Goal: Task Accomplishment & Management: Use online tool/utility

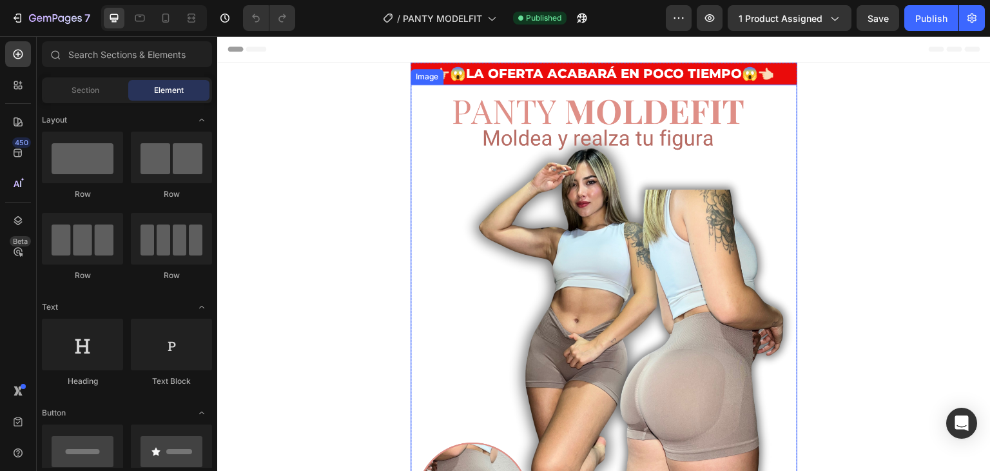
click at [568, 251] on img at bounding box center [604, 388] width 387 height 609
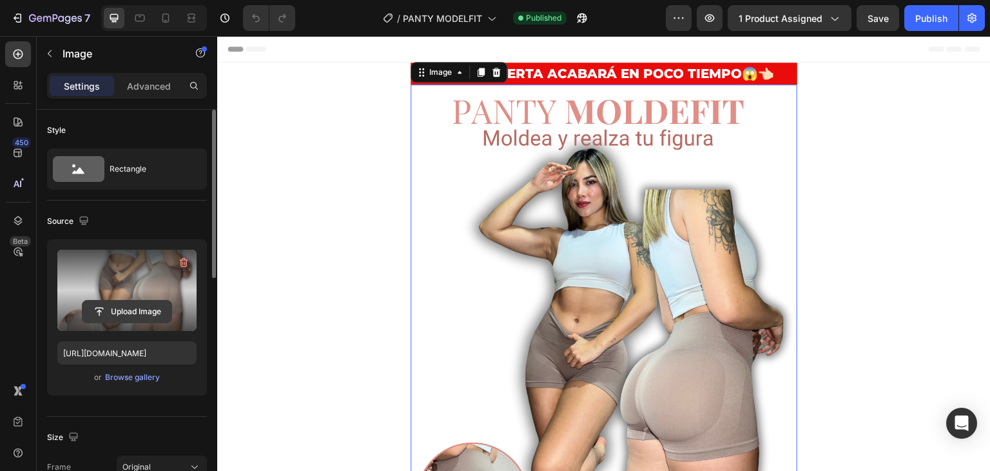
click at [115, 302] on input "file" at bounding box center [127, 311] width 89 height 22
click at [120, 308] on input "file" at bounding box center [127, 311] width 89 height 22
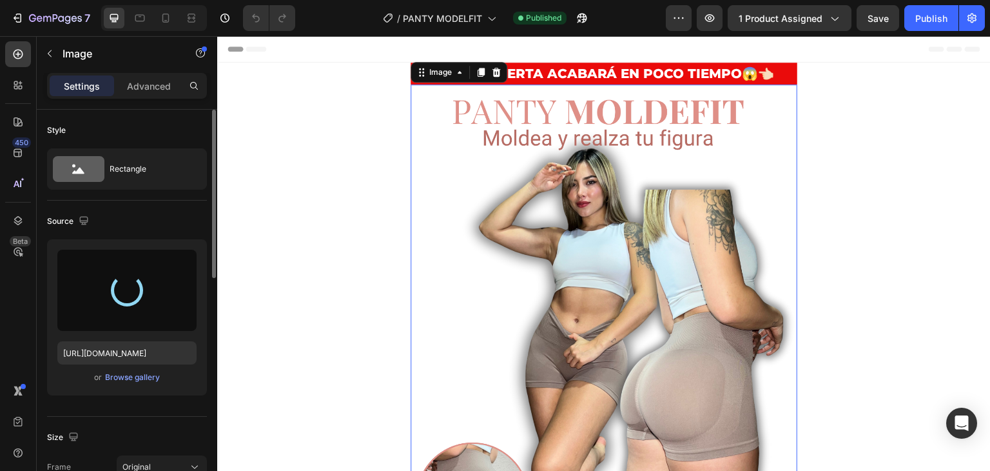
type input "https://cdn.shopify.com/s/files/1/0862/3780/6899/files/gempages_561382580872545…"
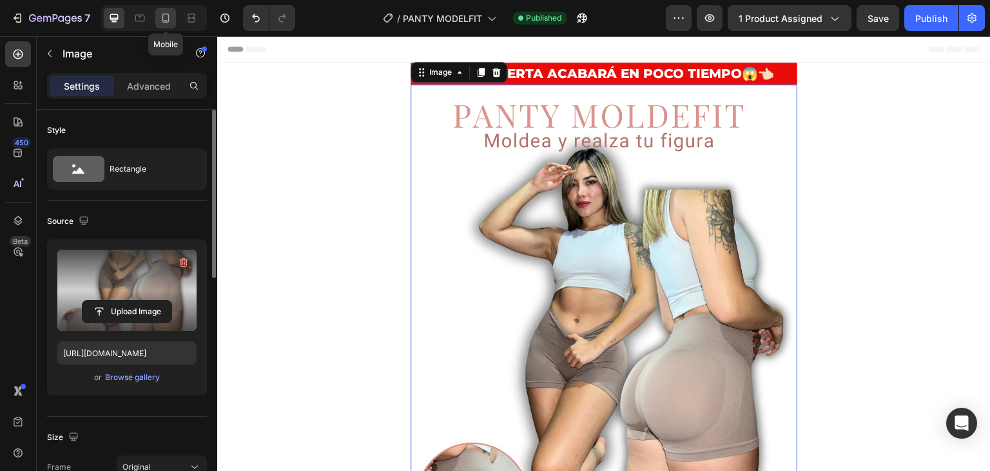
click at [166, 16] on icon at bounding box center [165, 18] width 13 height 13
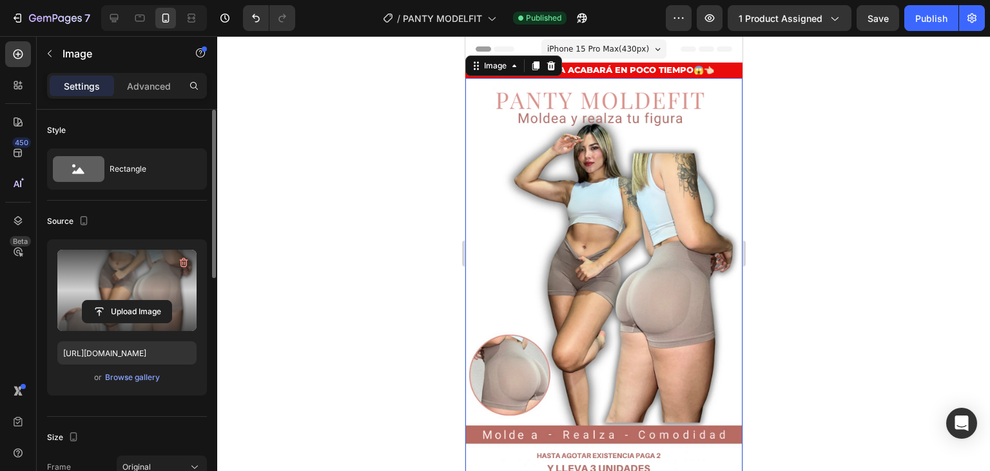
click at [631, 243] on img at bounding box center [603, 300] width 277 height 444
click at [117, 309] on input "file" at bounding box center [127, 311] width 89 height 22
click at [114, 16] on icon at bounding box center [114, 18] width 13 height 13
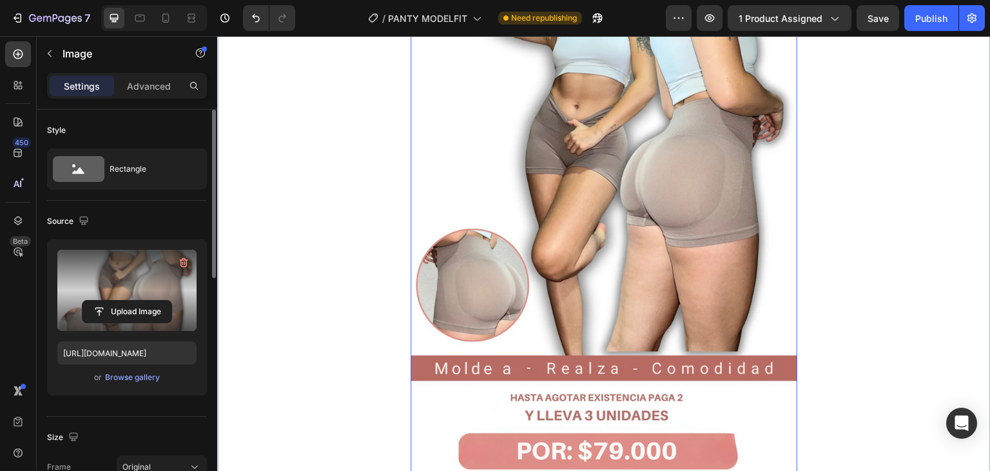
scroll to position [261, 0]
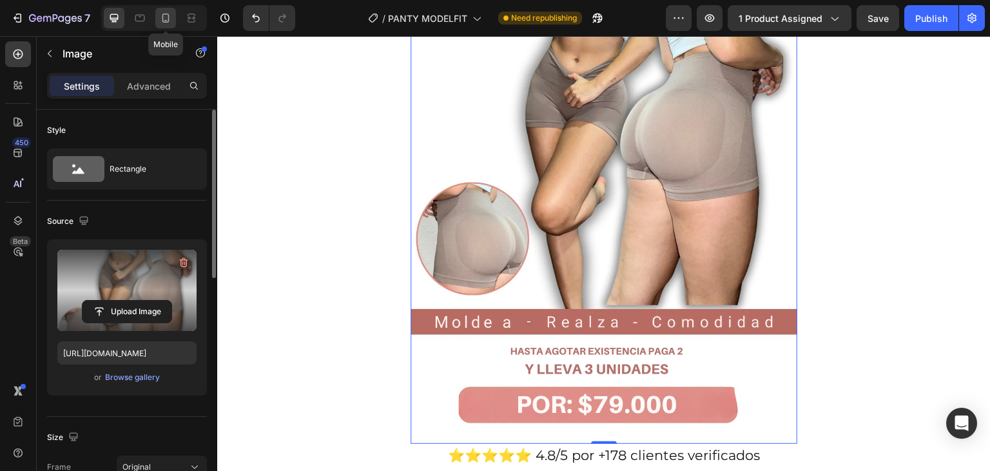
click at [168, 15] on icon at bounding box center [165, 18] width 7 height 9
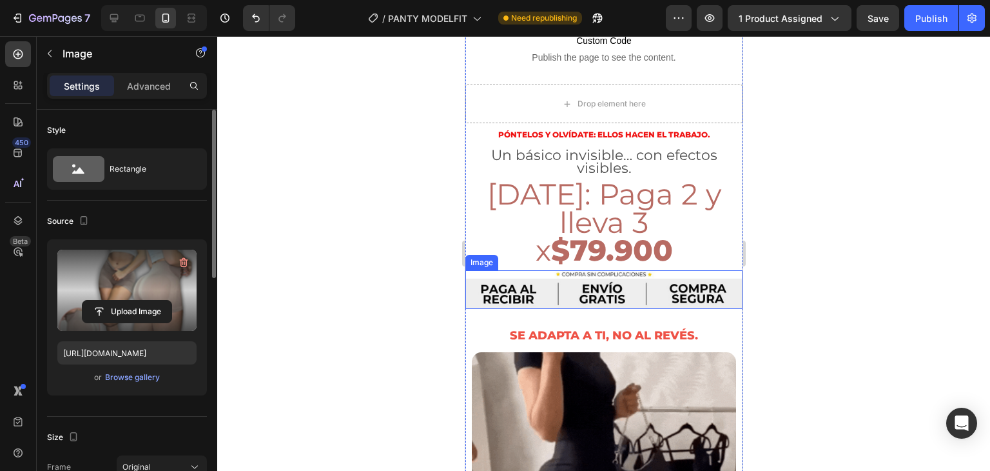
scroll to position [516, 0]
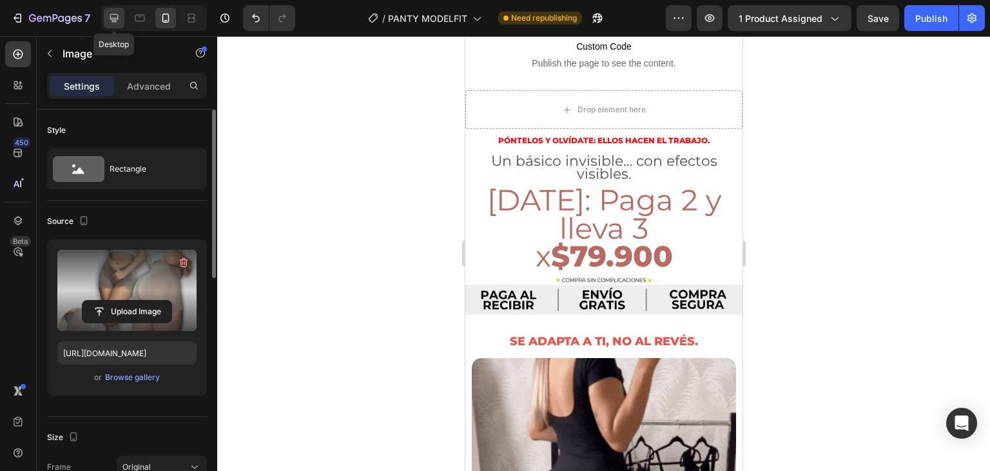
click at [117, 18] on icon at bounding box center [114, 18] width 8 height 8
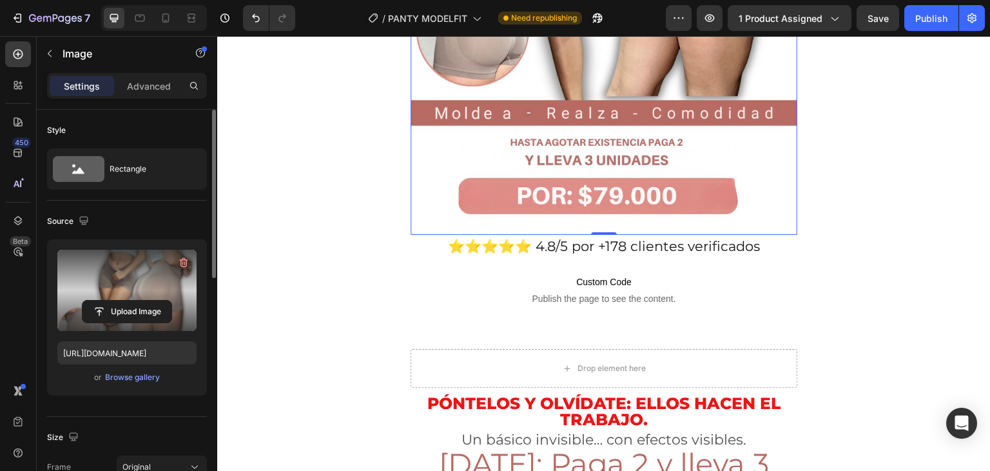
scroll to position [647, 0]
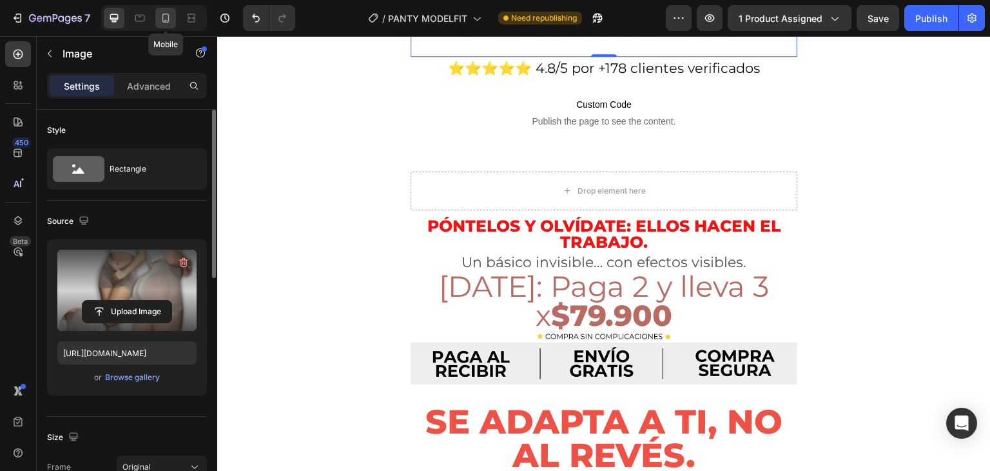
click at [166, 19] on icon at bounding box center [165, 18] width 13 height 13
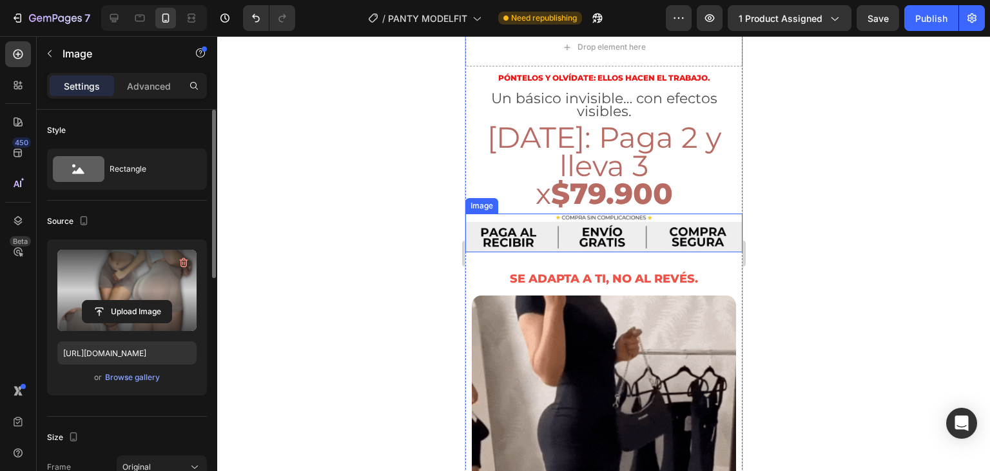
scroll to position [580, 0]
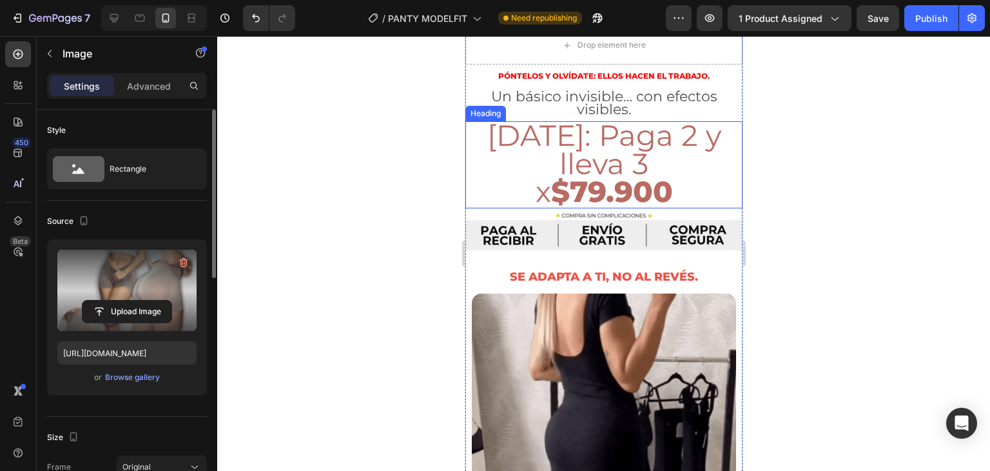
click at [605, 130] on span "[DATE]: Paga 2 y lleva 3" at bounding box center [604, 149] width 234 height 64
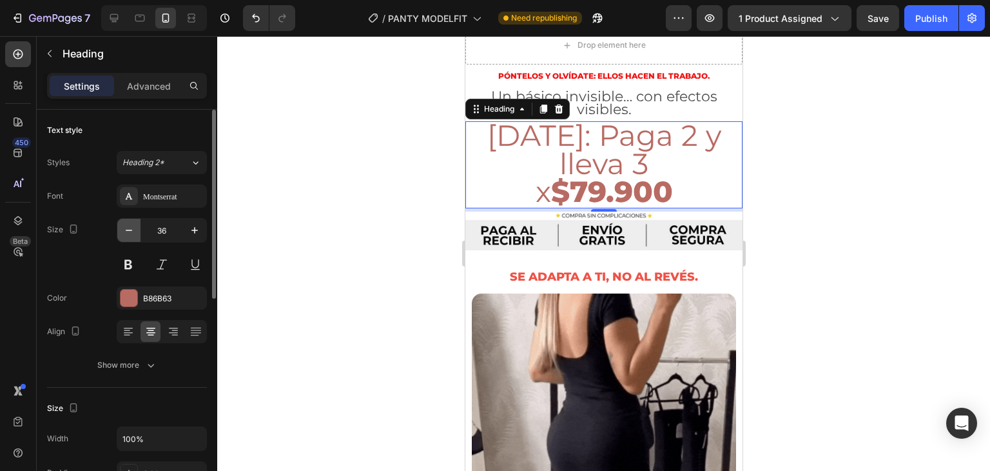
click at [127, 234] on icon "button" at bounding box center [129, 230] width 13 height 13
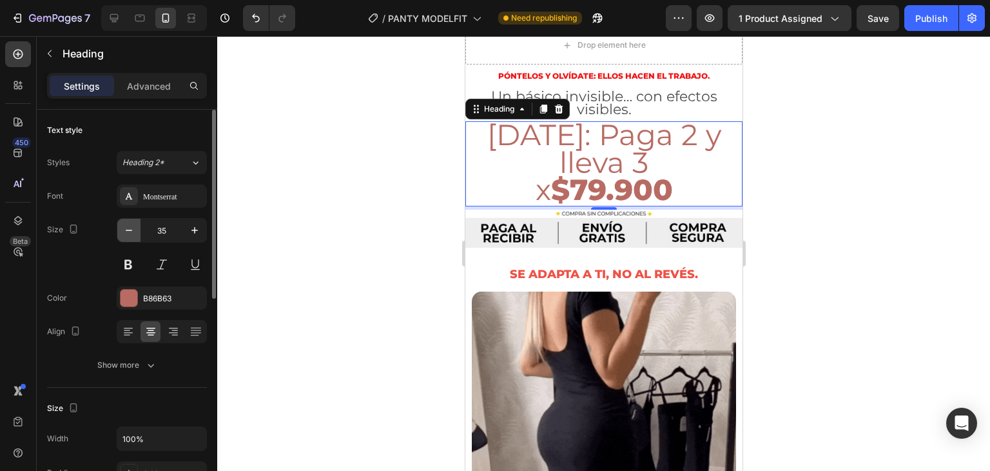
click at [127, 234] on icon "button" at bounding box center [129, 230] width 13 height 13
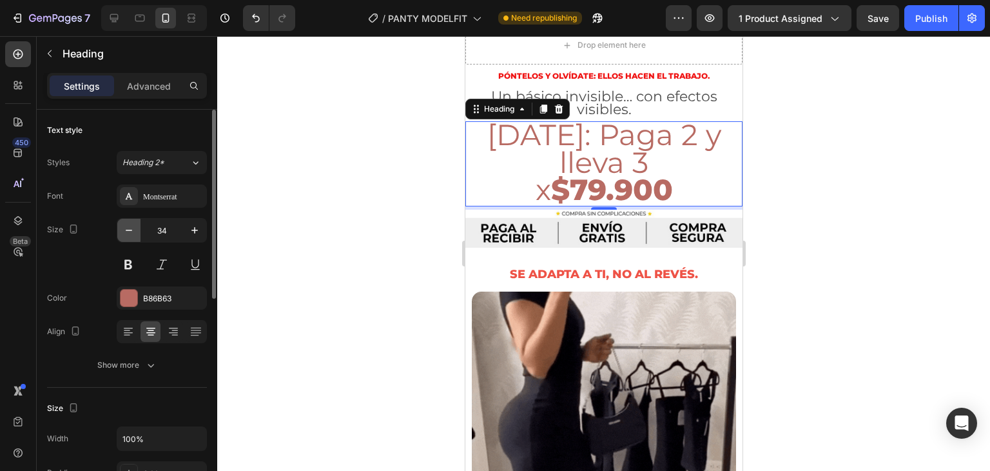
click at [127, 234] on icon "button" at bounding box center [129, 230] width 13 height 13
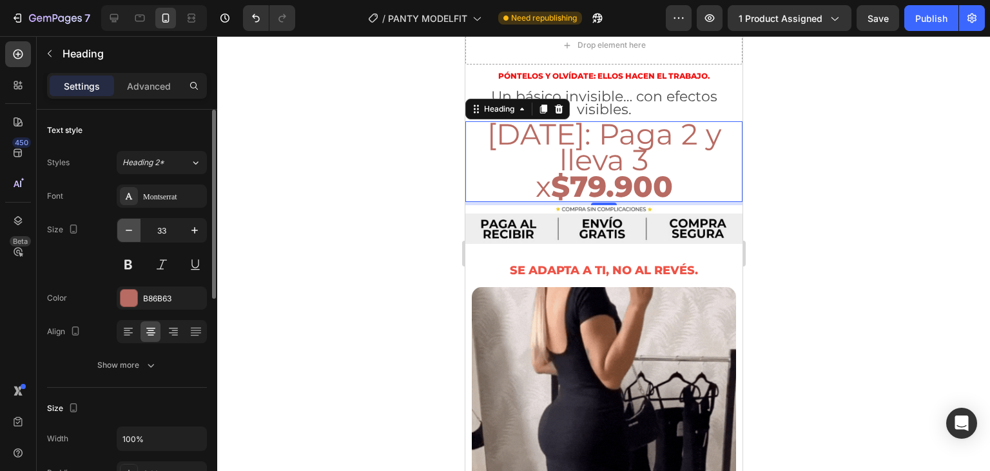
click at [127, 234] on icon "button" at bounding box center [129, 230] width 13 height 13
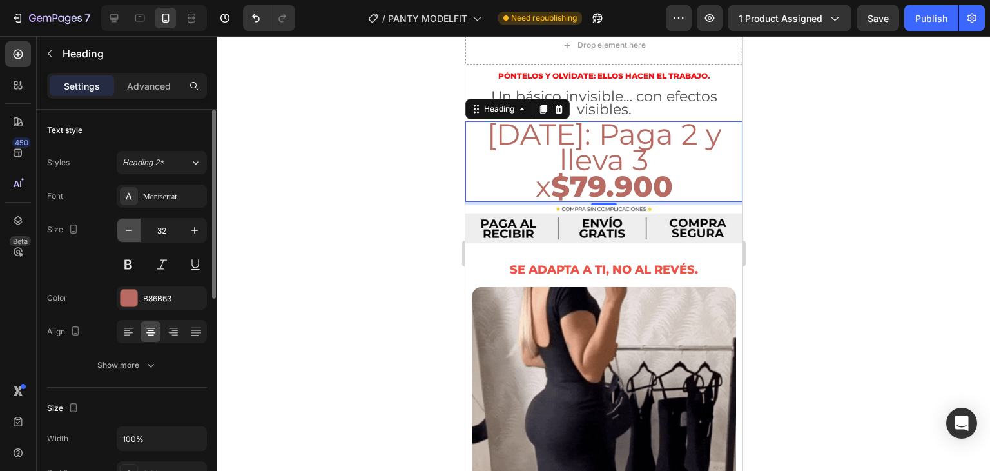
click at [127, 234] on icon "button" at bounding box center [129, 230] width 13 height 13
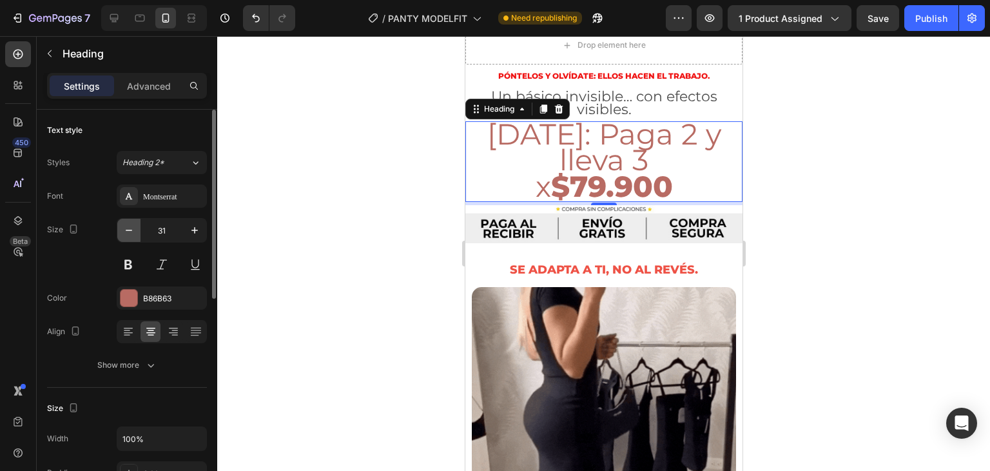
click at [127, 234] on icon "button" at bounding box center [129, 230] width 13 height 13
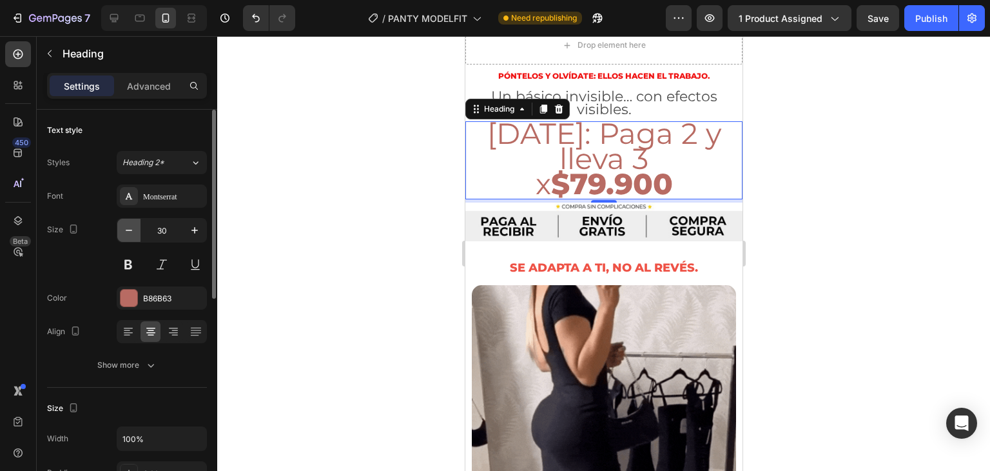
click at [127, 234] on icon "button" at bounding box center [129, 230] width 13 height 13
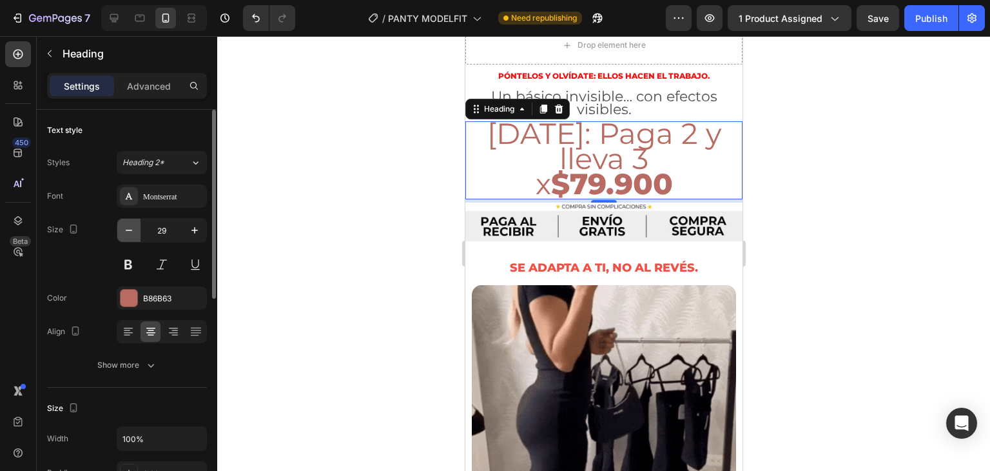
click at [127, 234] on icon "button" at bounding box center [129, 230] width 13 height 13
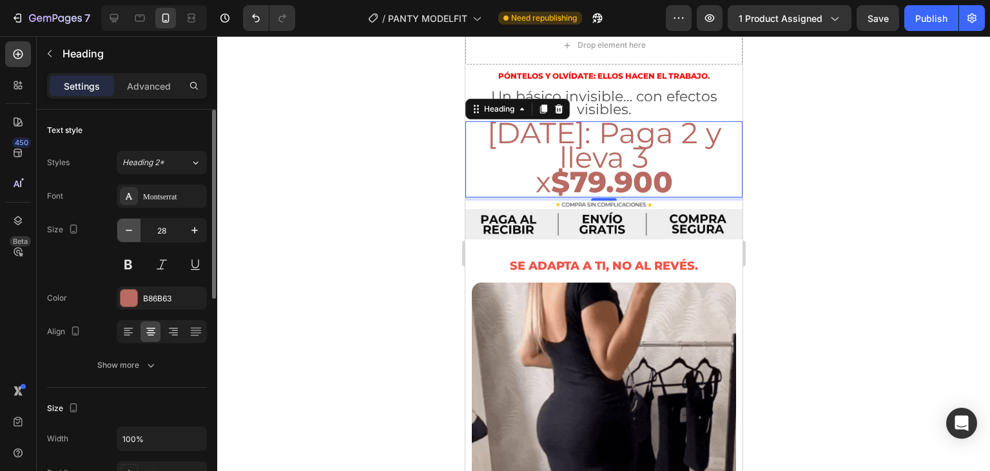
click at [127, 234] on icon "button" at bounding box center [129, 230] width 13 height 13
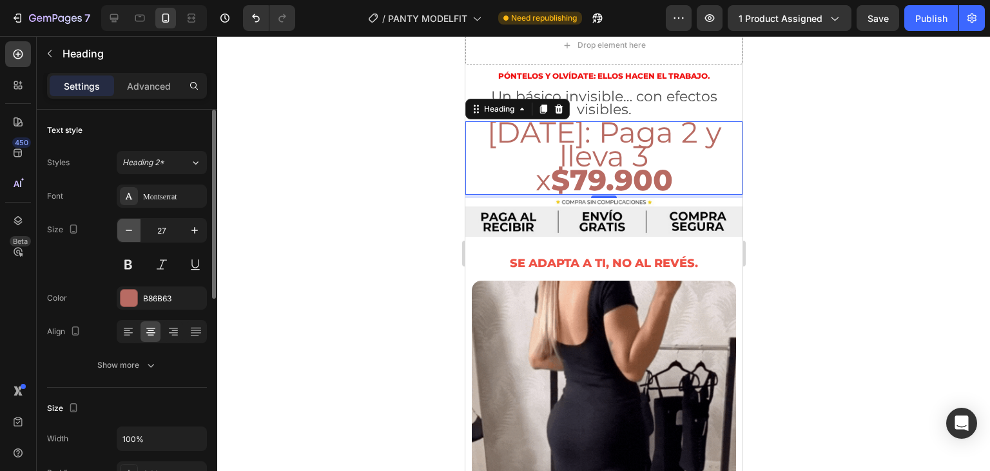
click at [127, 234] on icon "button" at bounding box center [129, 230] width 13 height 13
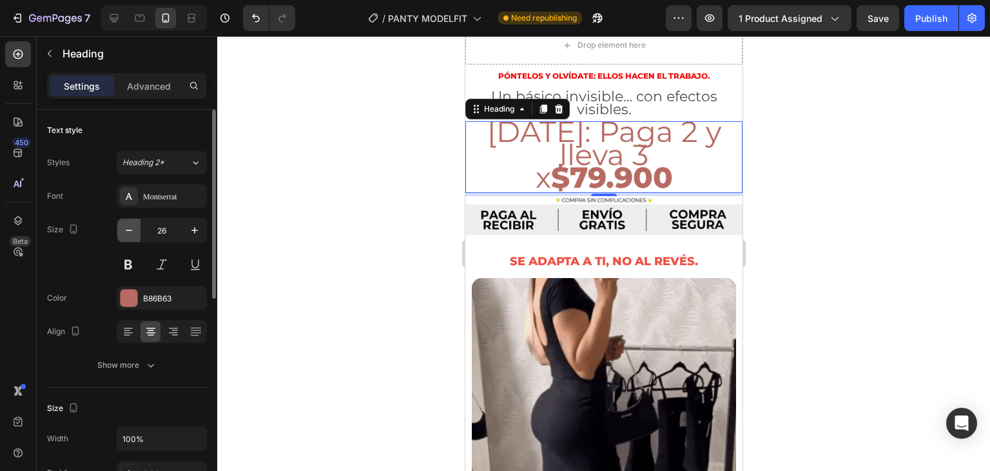
click at [127, 234] on icon "button" at bounding box center [129, 230] width 13 height 13
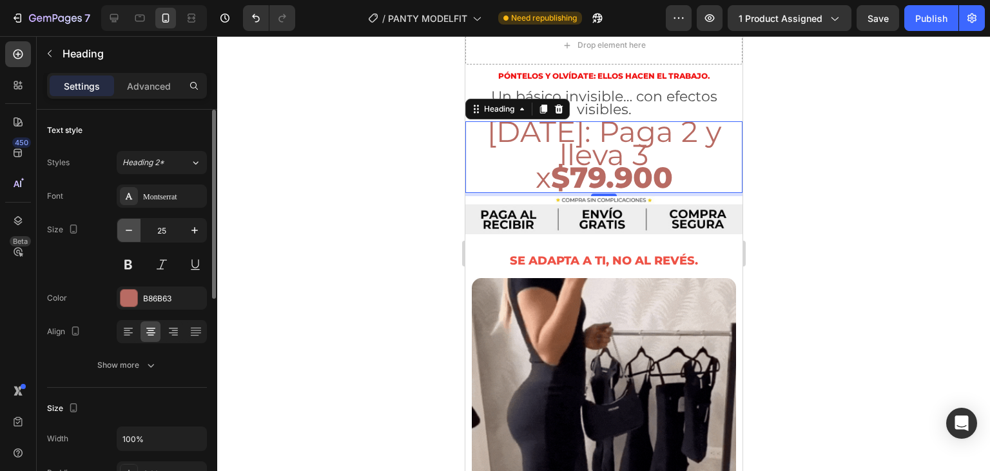
click at [127, 234] on icon "button" at bounding box center [129, 230] width 13 height 13
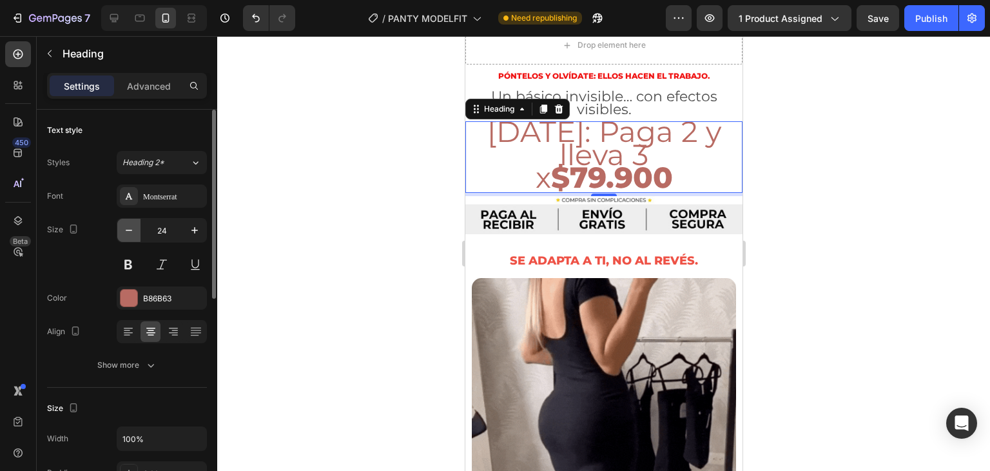
click at [127, 234] on icon "button" at bounding box center [129, 230] width 13 height 13
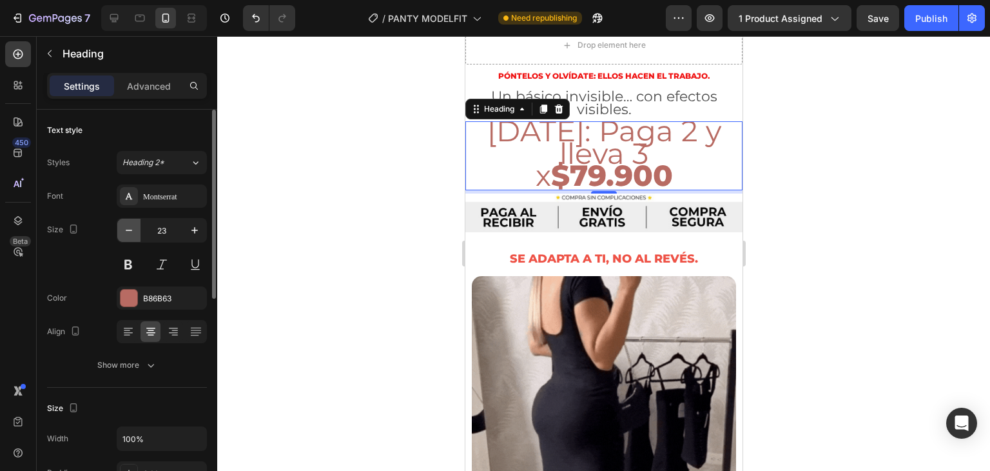
click at [127, 234] on icon "button" at bounding box center [129, 230] width 13 height 13
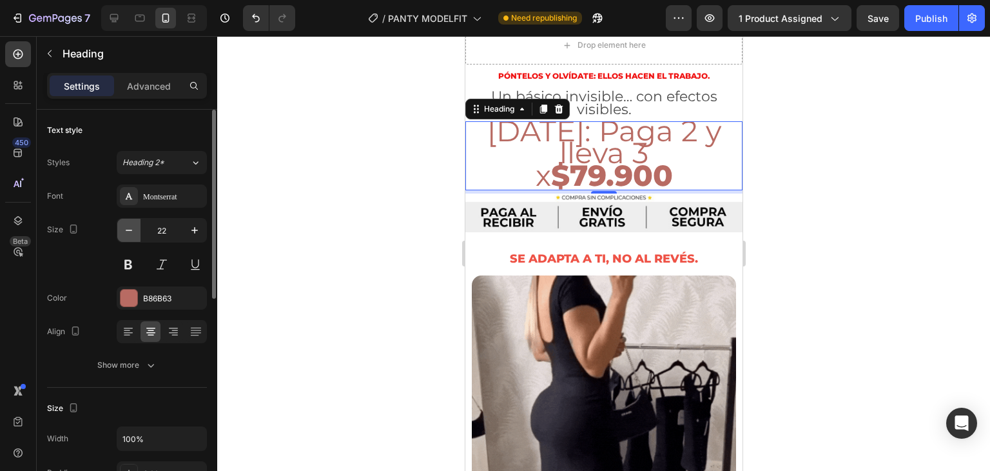
click at [127, 234] on icon "button" at bounding box center [129, 230] width 13 height 13
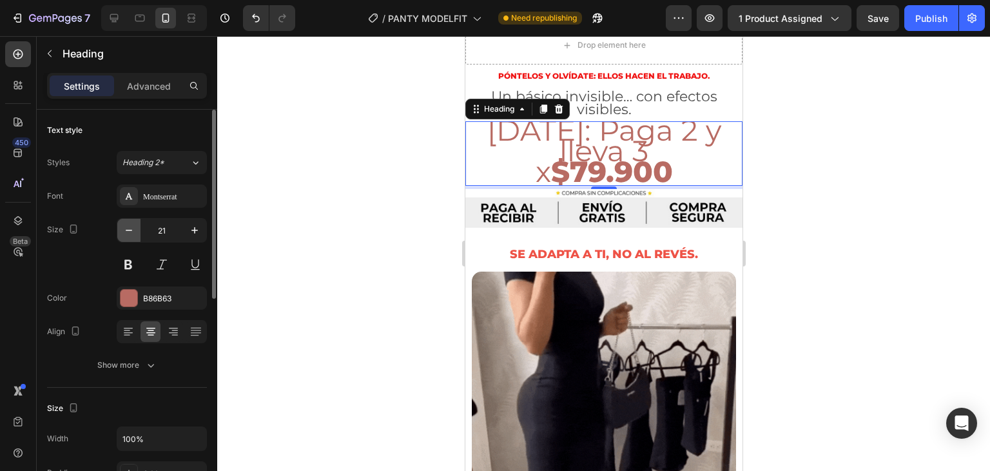
click at [127, 234] on icon "button" at bounding box center [129, 230] width 13 height 13
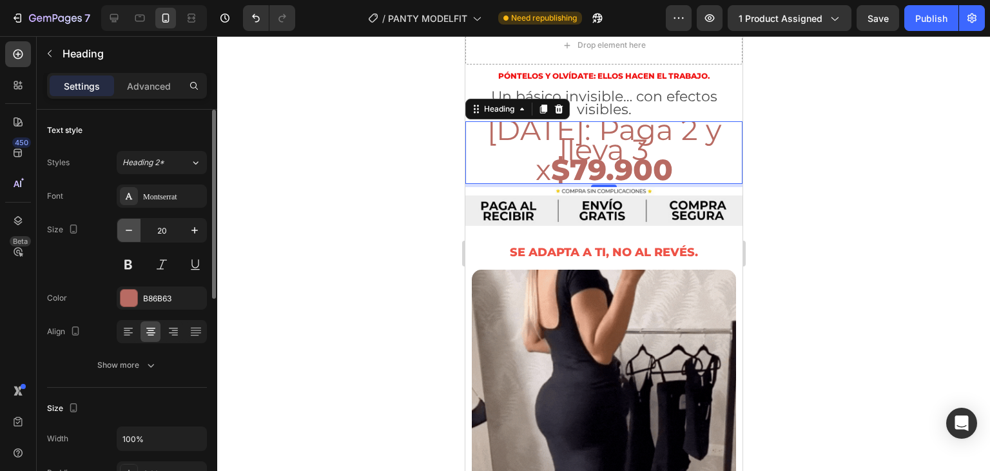
click at [127, 234] on icon "button" at bounding box center [129, 230] width 13 height 13
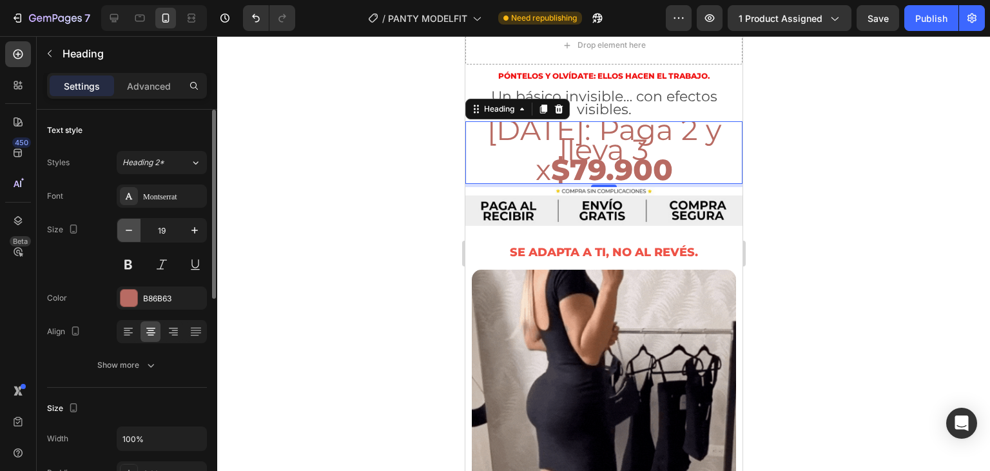
click at [127, 234] on icon "button" at bounding box center [129, 230] width 13 height 13
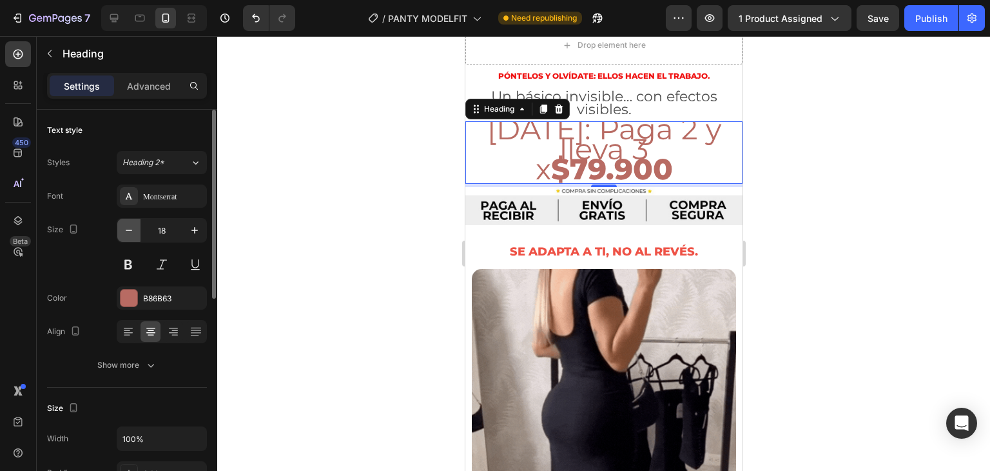
click at [127, 234] on icon "button" at bounding box center [129, 230] width 13 height 13
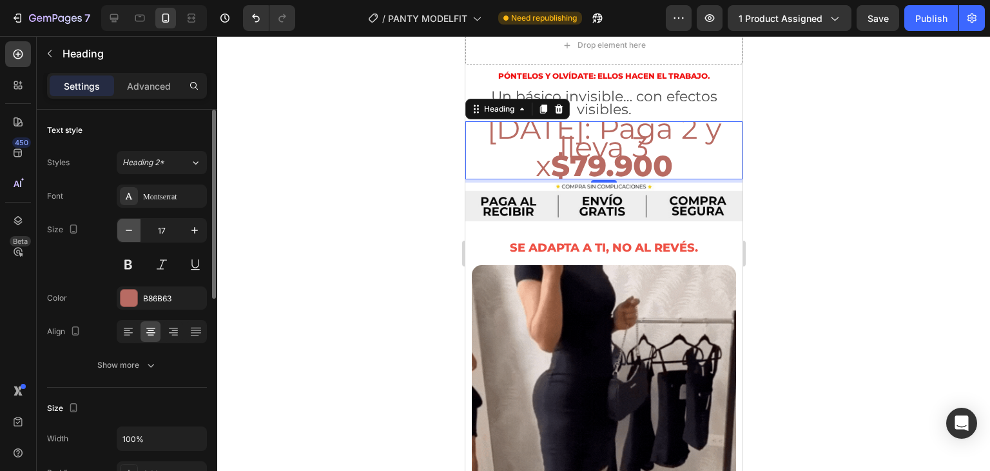
click at [127, 234] on icon "button" at bounding box center [129, 230] width 13 height 13
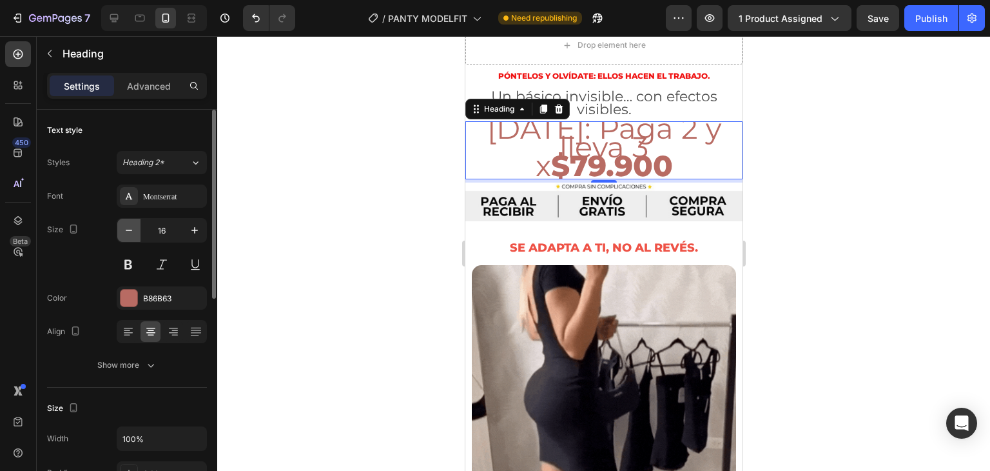
click at [127, 234] on icon "button" at bounding box center [129, 230] width 13 height 13
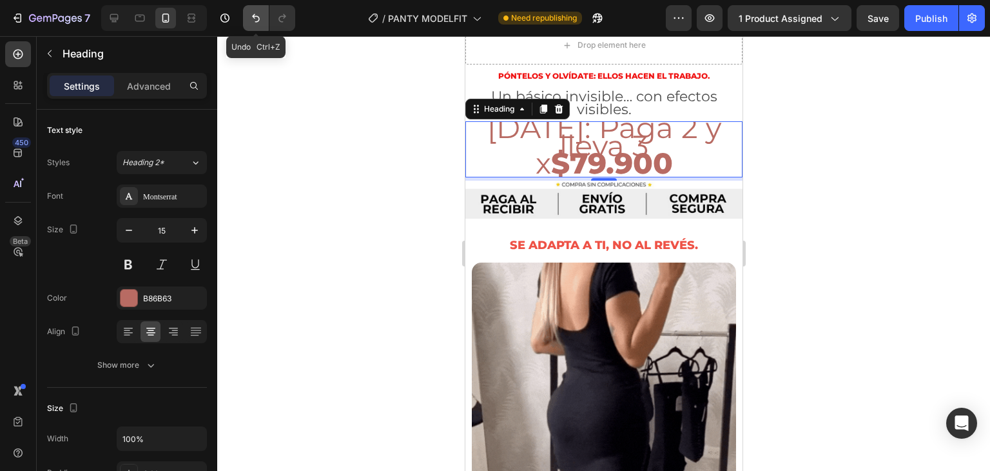
click at [255, 16] on icon "Undo/Redo" at bounding box center [256, 18] width 8 height 8
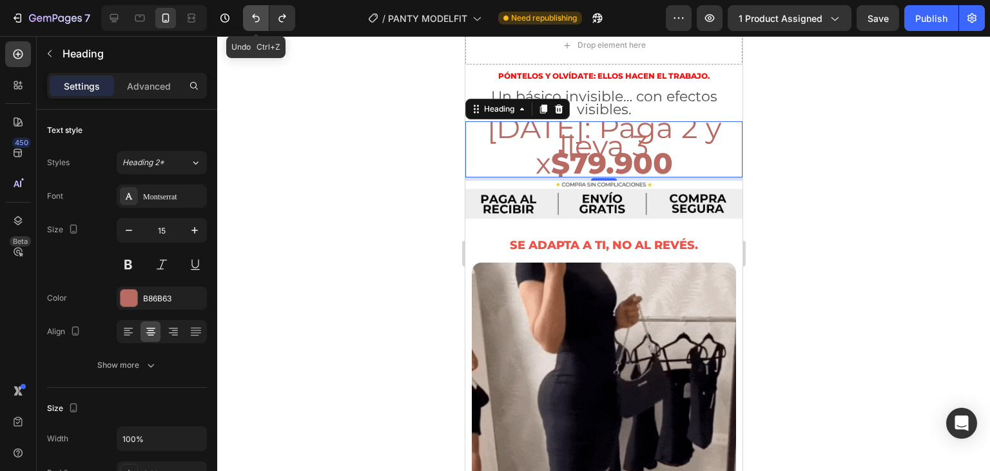
click at [255, 16] on icon "Undo/Redo" at bounding box center [256, 18] width 8 height 8
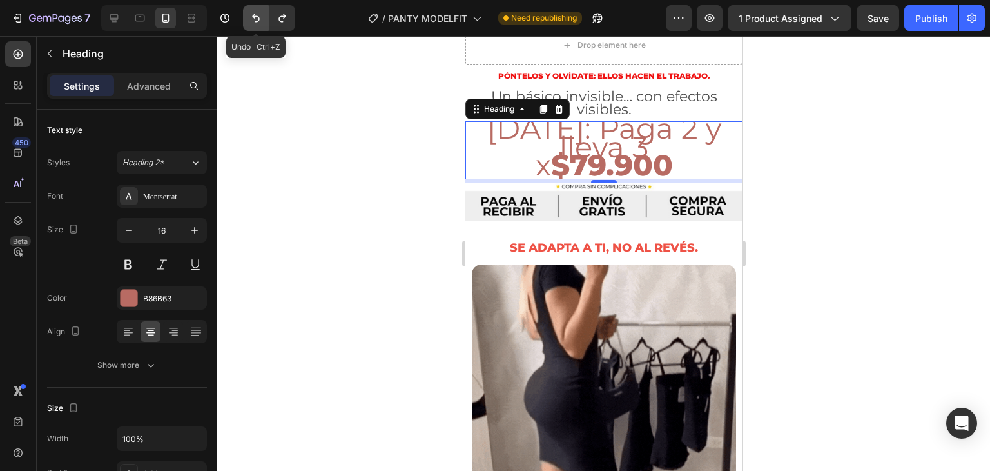
click at [255, 16] on icon "Undo/Redo" at bounding box center [256, 18] width 8 height 8
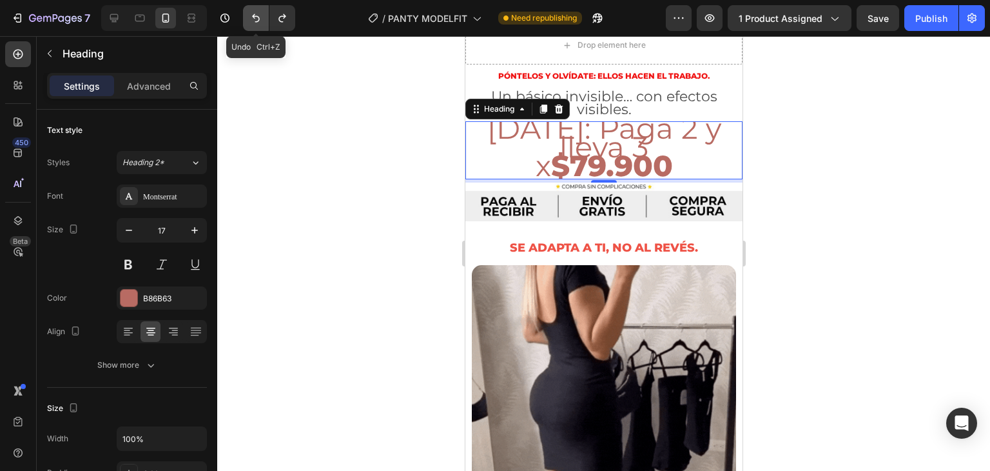
click at [255, 16] on icon "Undo/Redo" at bounding box center [256, 18] width 8 height 8
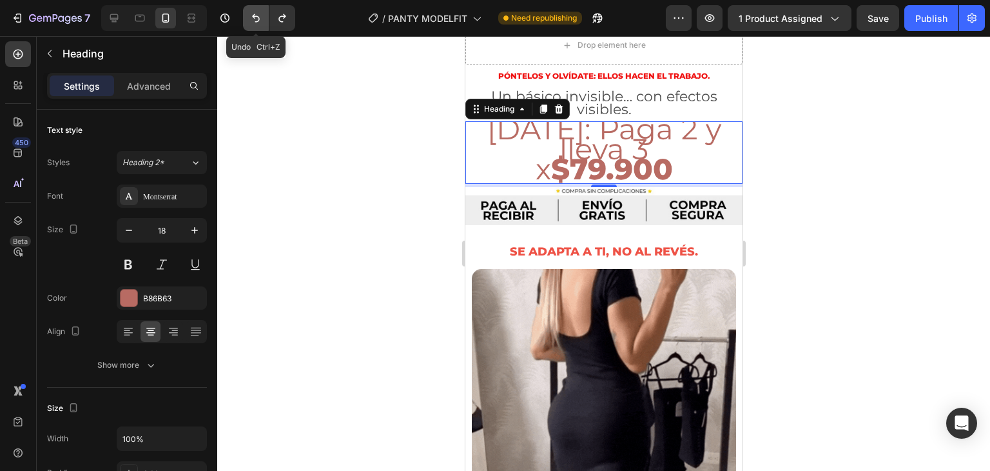
click at [255, 16] on icon "Undo/Redo" at bounding box center [256, 18] width 8 height 8
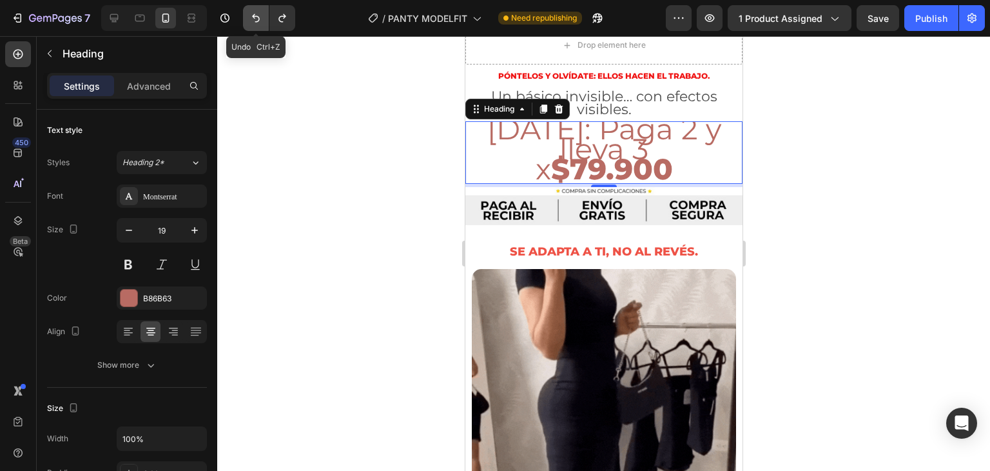
click at [255, 16] on icon "Undo/Redo" at bounding box center [256, 18] width 8 height 8
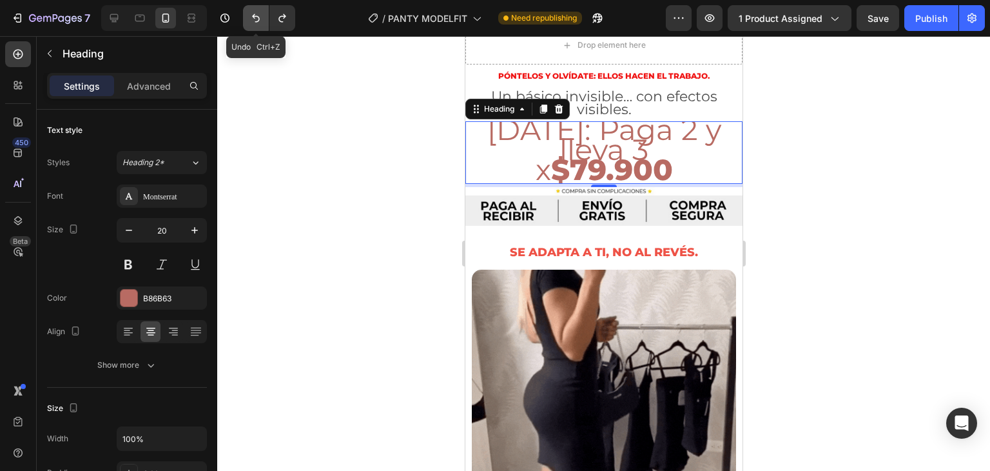
click at [255, 16] on icon "Undo/Redo" at bounding box center [256, 18] width 8 height 8
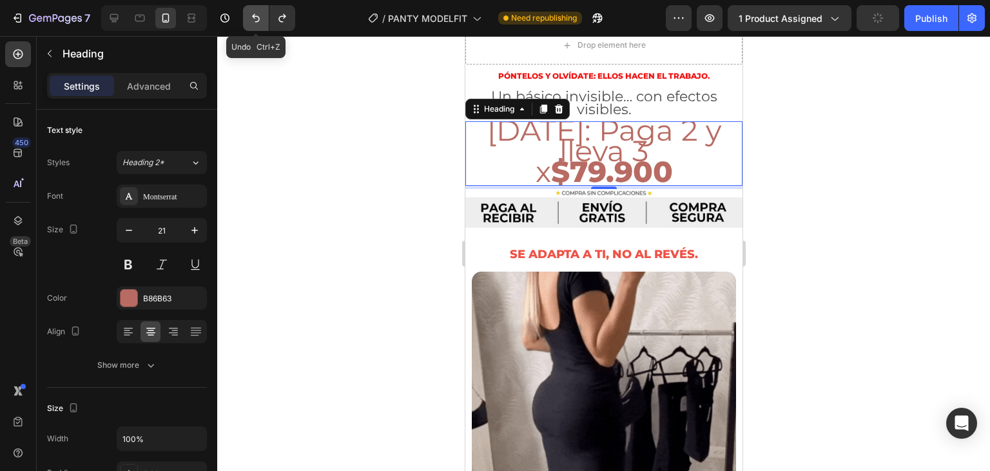
click at [255, 16] on icon "Undo/Redo" at bounding box center [256, 18] width 8 height 8
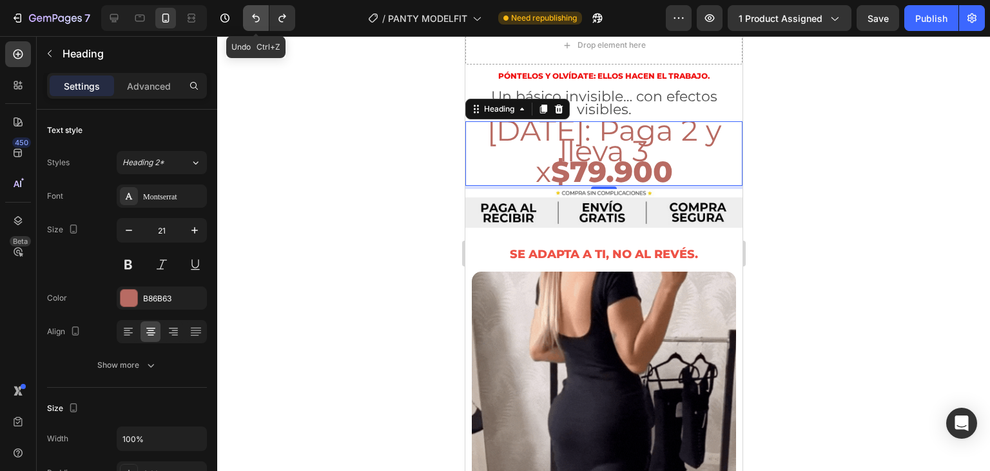
click at [255, 16] on icon "Undo/Redo" at bounding box center [256, 18] width 8 height 8
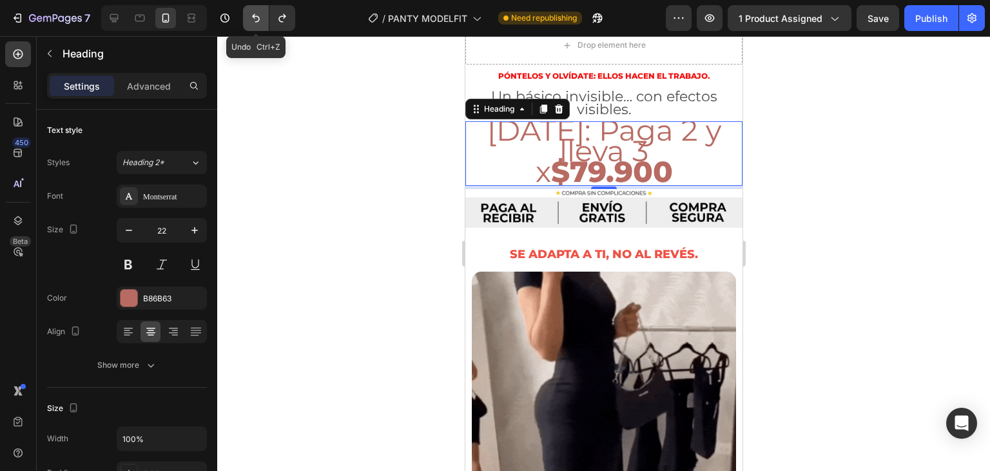
click at [255, 16] on icon "Undo/Redo" at bounding box center [256, 18] width 8 height 8
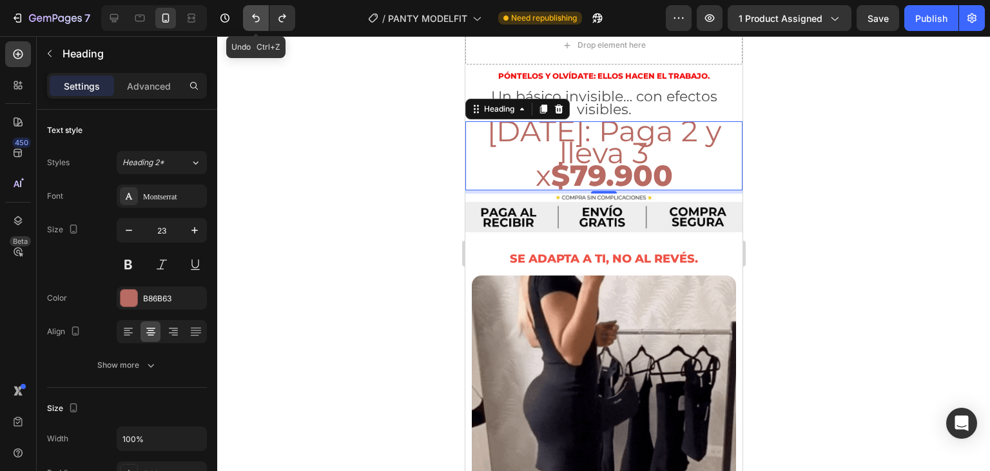
click at [255, 16] on icon "Undo/Redo" at bounding box center [256, 18] width 8 height 8
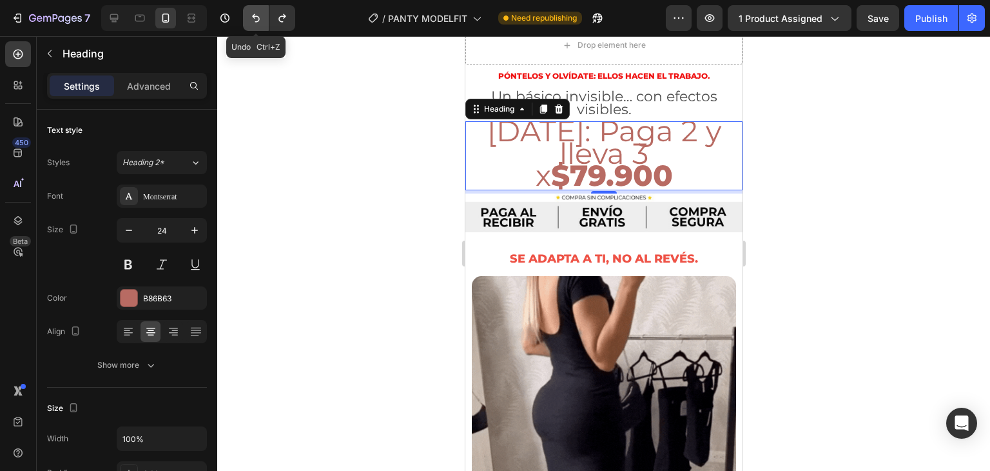
click at [255, 16] on icon "Undo/Redo" at bounding box center [256, 18] width 8 height 8
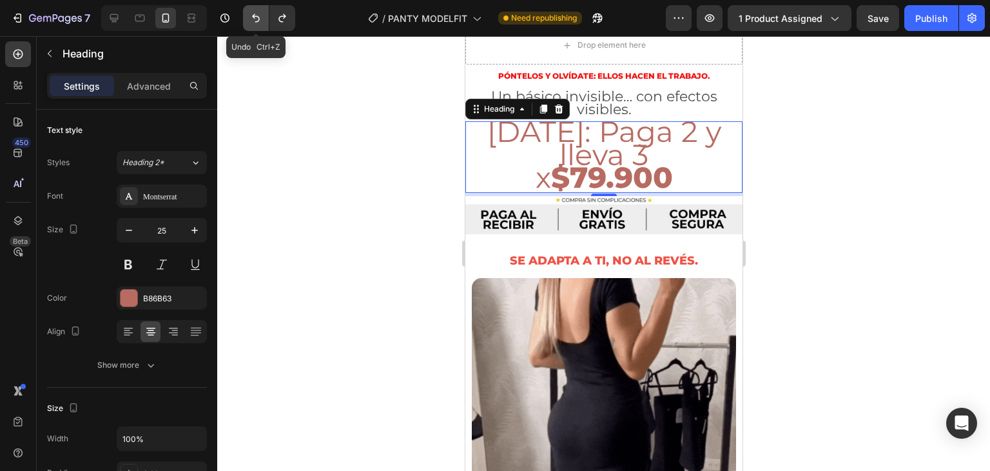
click at [255, 16] on icon "Undo/Redo" at bounding box center [256, 18] width 8 height 8
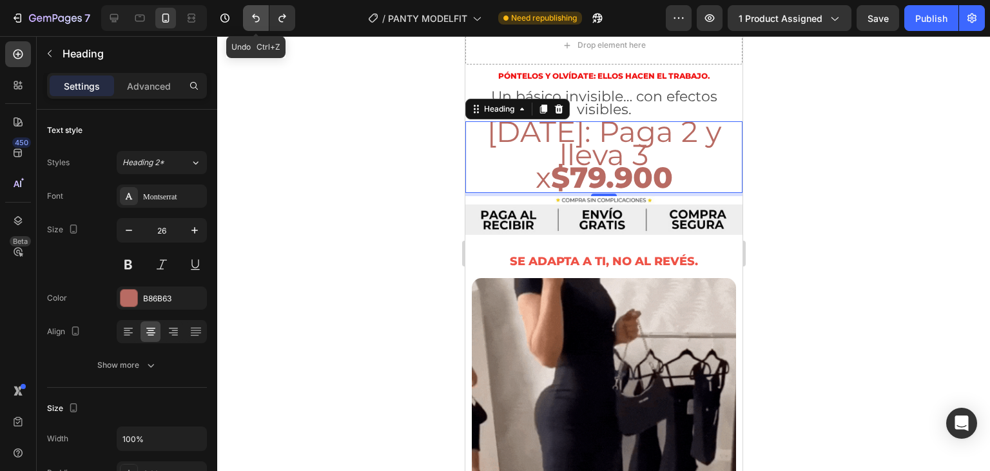
click at [255, 16] on icon "Undo/Redo" at bounding box center [256, 18] width 8 height 8
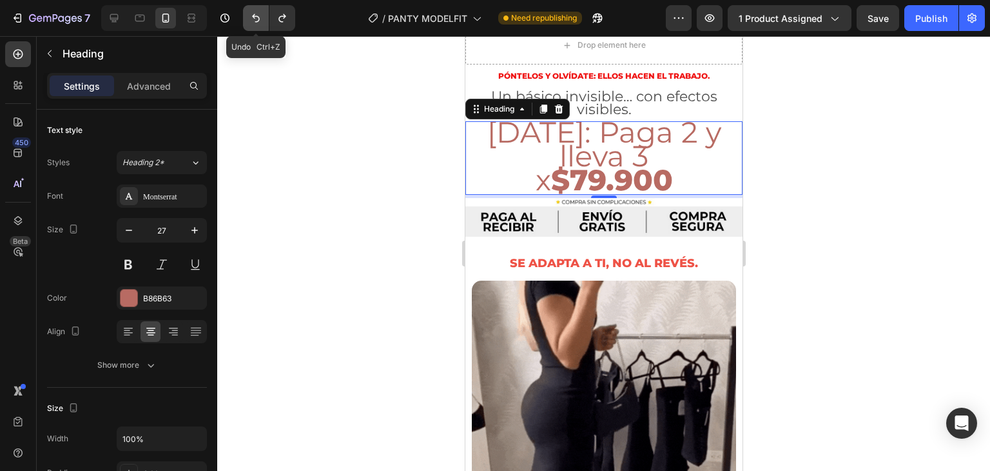
click at [255, 16] on icon "Undo/Redo" at bounding box center [256, 18] width 8 height 8
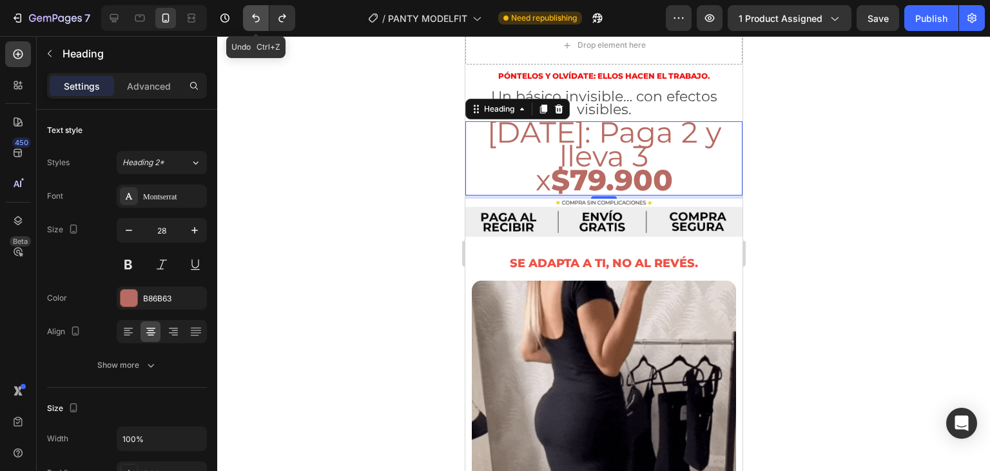
click at [255, 16] on icon "Undo/Redo" at bounding box center [256, 18] width 8 height 8
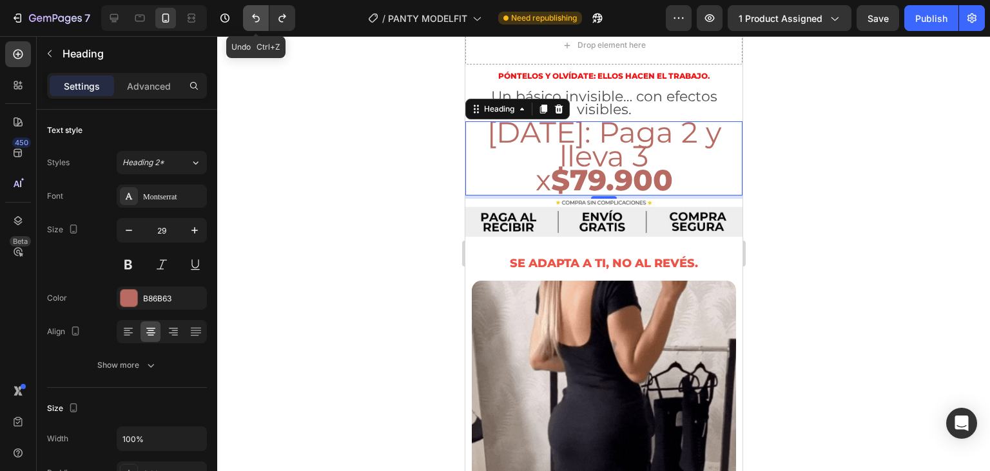
click at [255, 16] on icon "Undo/Redo" at bounding box center [256, 18] width 8 height 8
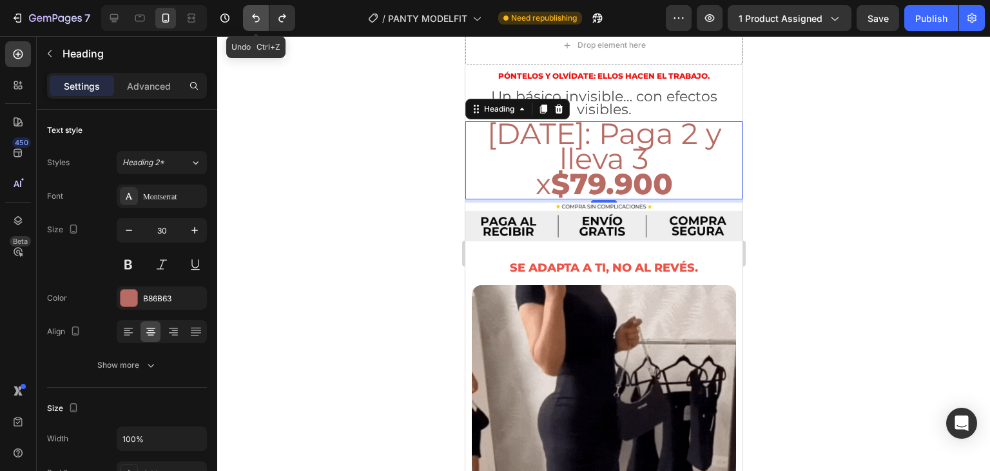
click at [255, 16] on icon "Undo/Redo" at bounding box center [256, 18] width 8 height 8
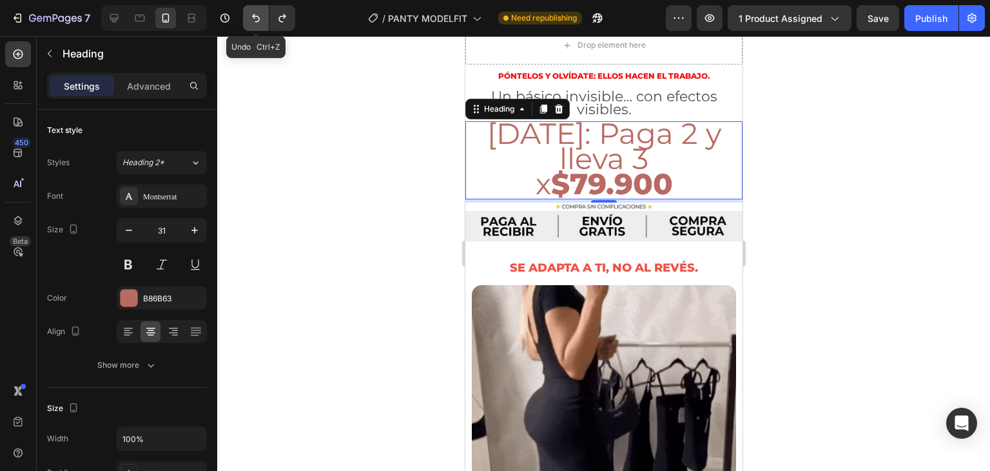
click at [255, 16] on icon "Undo/Redo" at bounding box center [256, 18] width 8 height 8
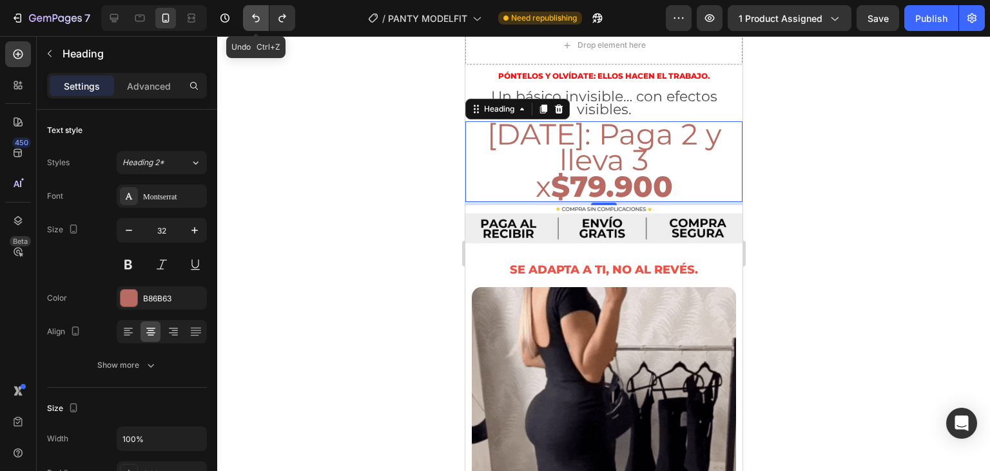
click at [255, 16] on icon "Undo/Redo" at bounding box center [256, 18] width 8 height 8
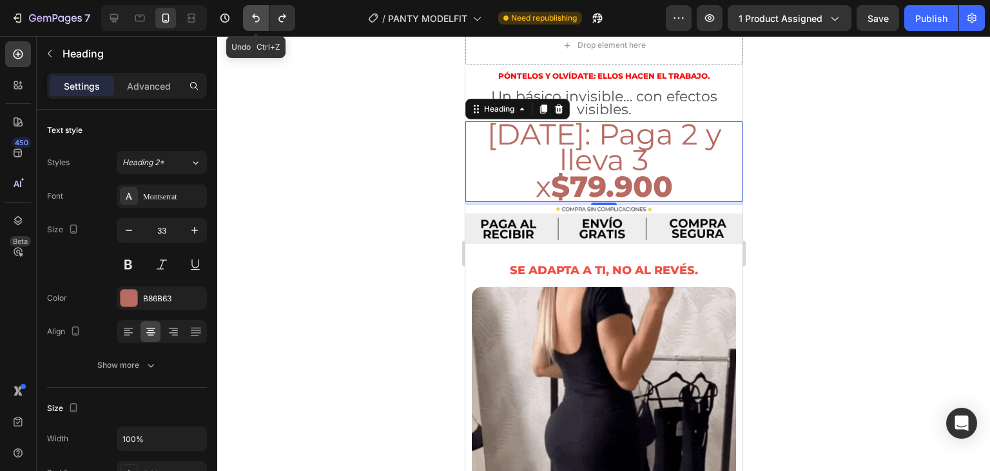
click at [255, 16] on icon "Undo/Redo" at bounding box center [256, 18] width 8 height 8
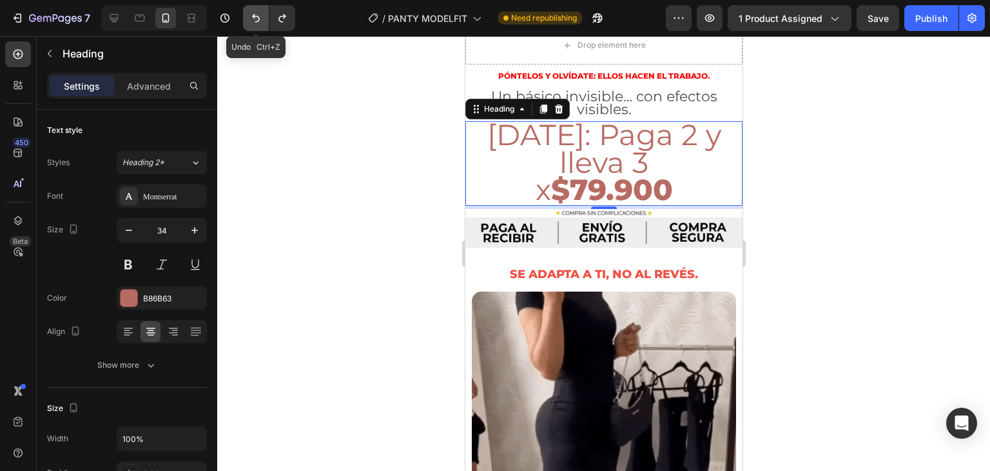
click at [255, 16] on icon "Undo/Redo" at bounding box center [256, 18] width 8 height 8
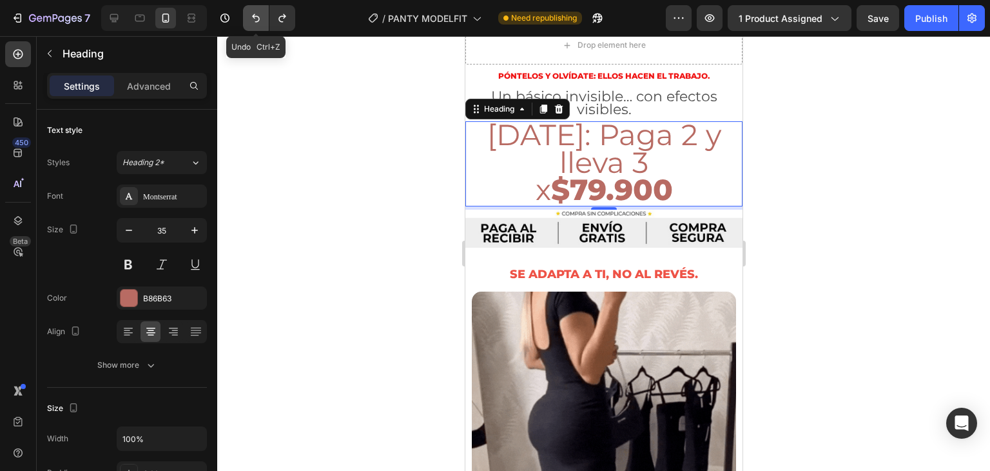
click at [255, 16] on icon "Undo/Redo" at bounding box center [256, 18] width 8 height 8
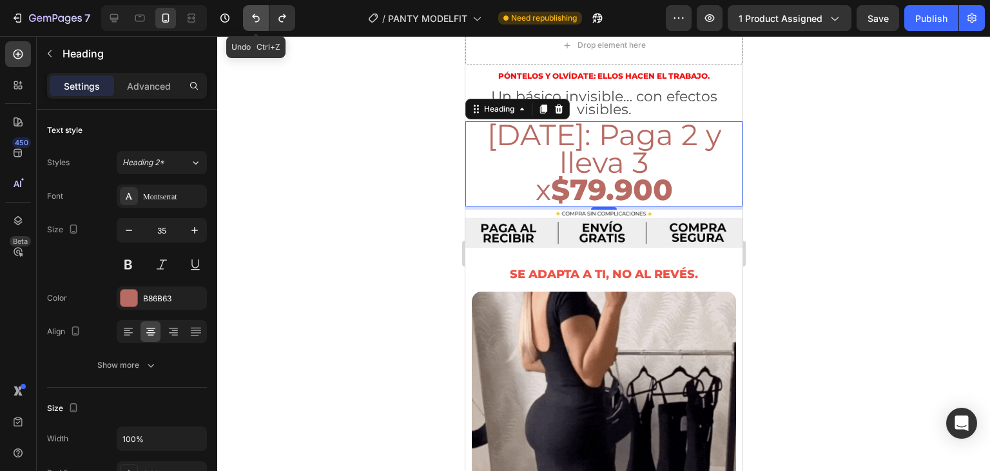
click at [255, 16] on icon "Undo/Redo" at bounding box center [256, 18] width 8 height 8
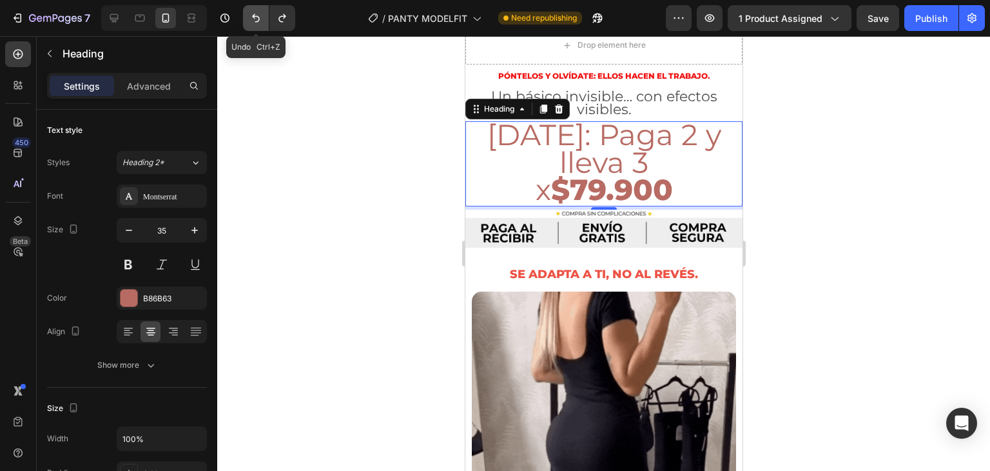
type input "36"
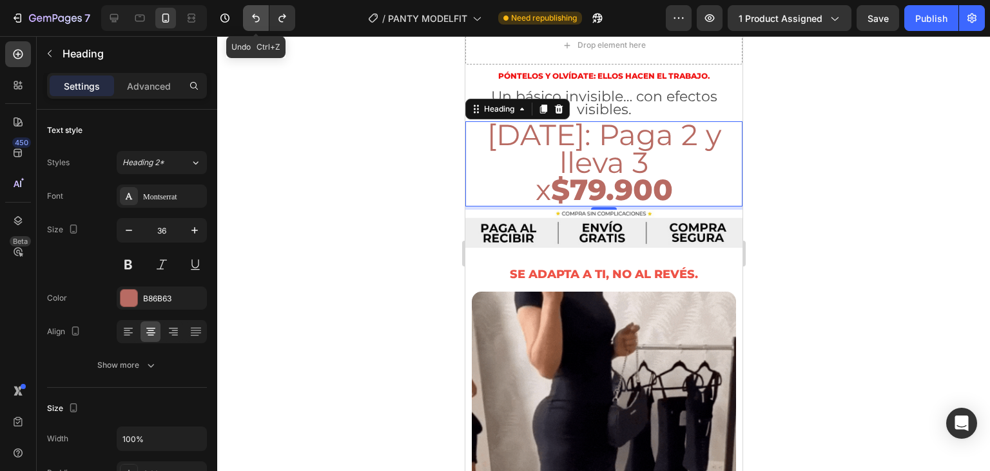
click at [255, 16] on icon "Undo/Redo" at bounding box center [256, 18] width 8 height 8
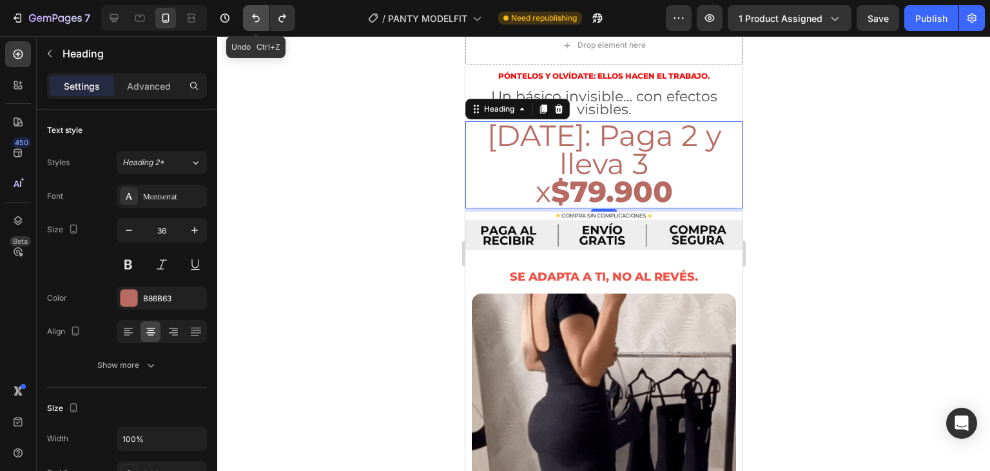
click at [255, 16] on icon "Undo/Redo" at bounding box center [256, 18] width 8 height 8
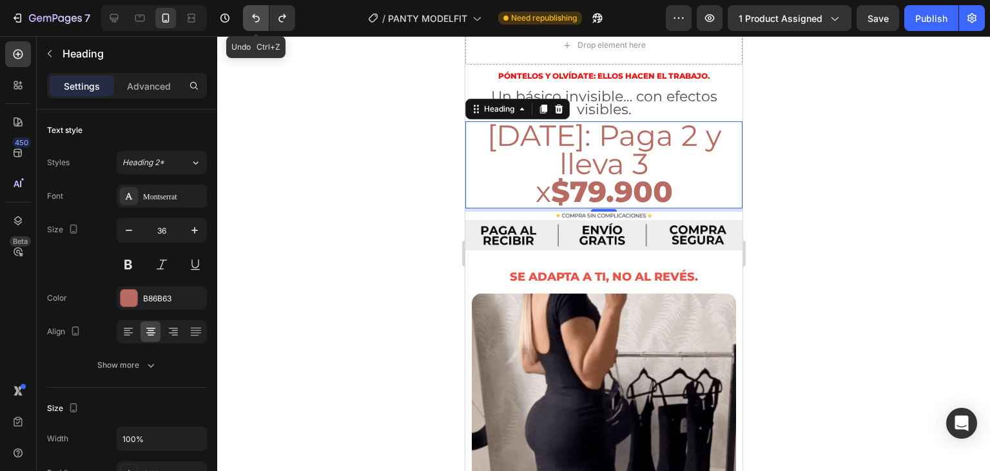
click at [255, 16] on icon "Undo/Redo" at bounding box center [256, 18] width 8 height 8
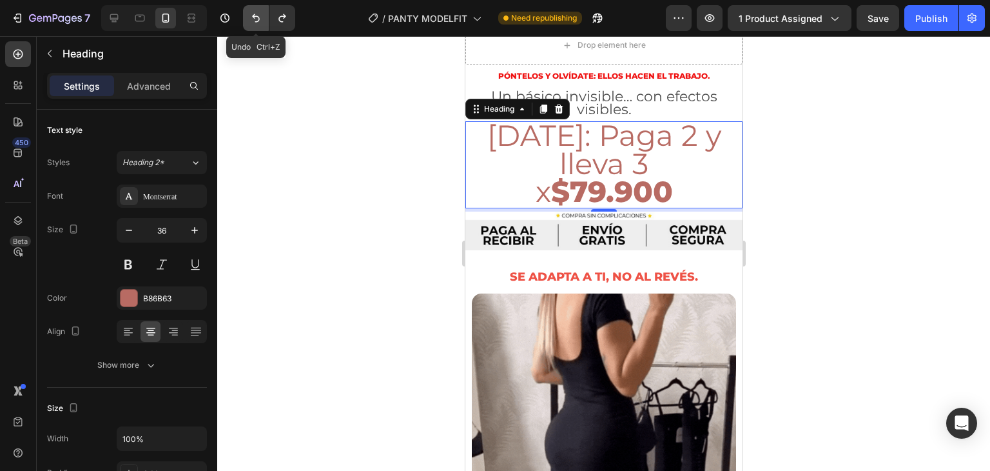
click at [255, 16] on icon "Undo/Redo" at bounding box center [256, 18] width 8 height 8
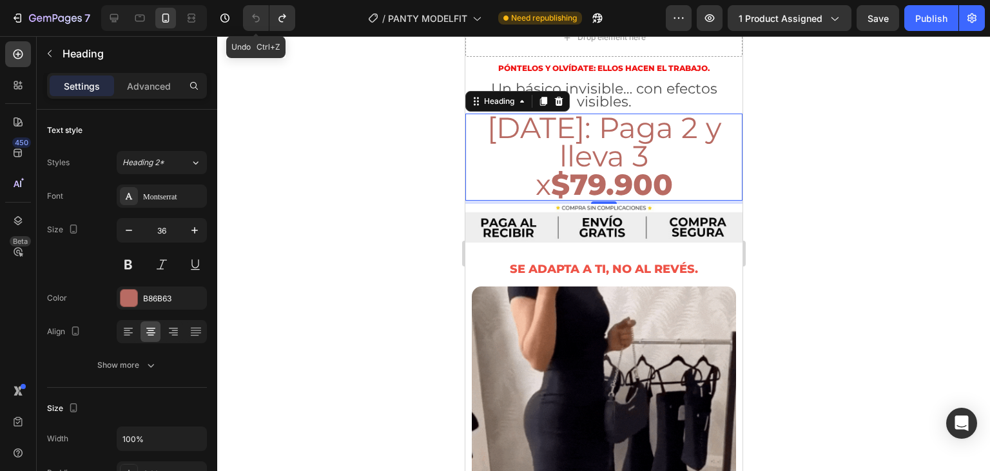
scroll to position [573, 0]
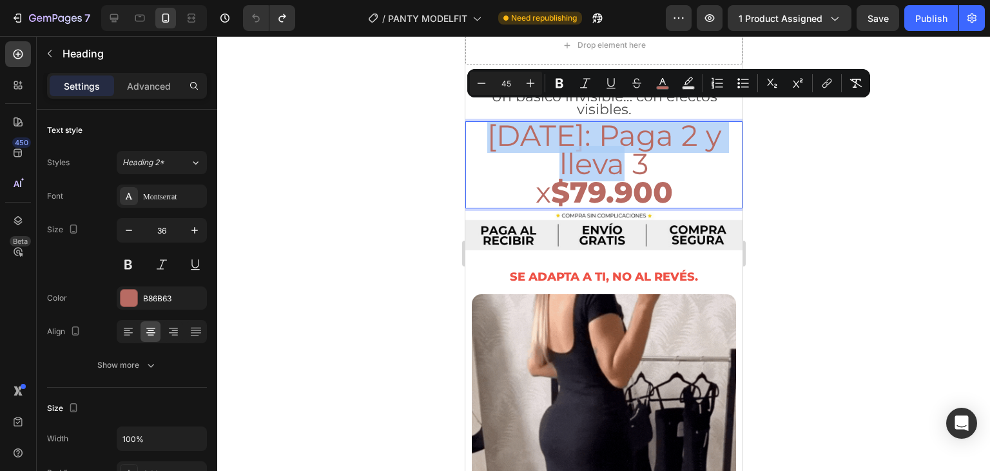
drag, startPoint x: 659, startPoint y: 147, endPoint x: 489, endPoint y: 126, distance: 170.8
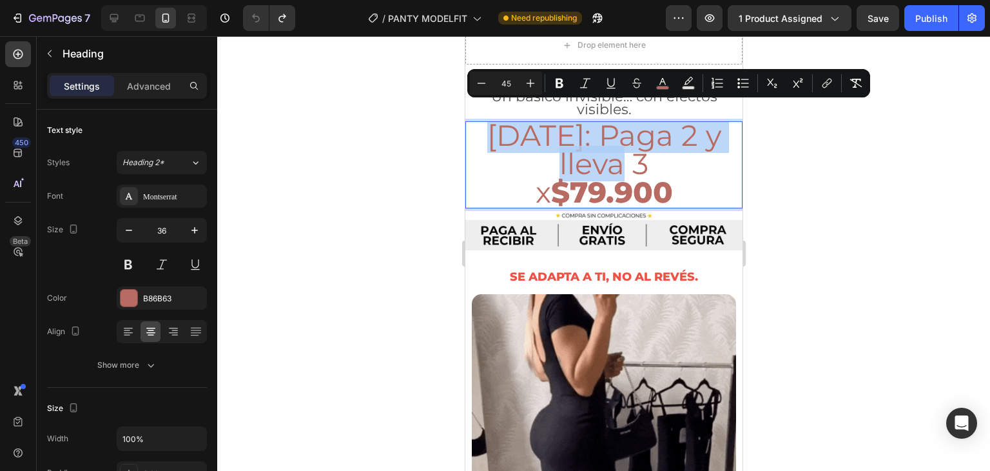
click at [489, 126] on p "HOY: Paga 2 y lleva 3 x $79.900" at bounding box center [603, 165] width 275 height 84
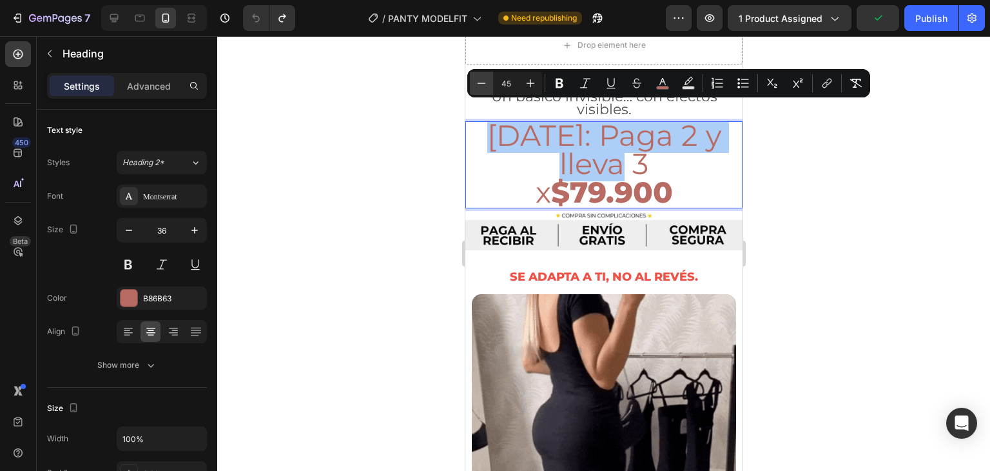
click at [482, 84] on icon "Editor contextual toolbar" at bounding box center [481, 83] width 13 height 13
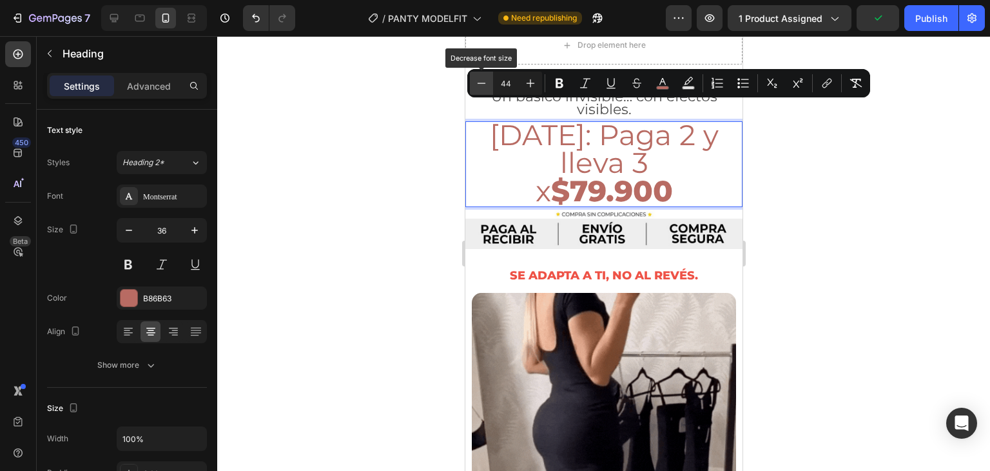
click at [482, 84] on icon "Editor contextual toolbar" at bounding box center [481, 83] width 13 height 13
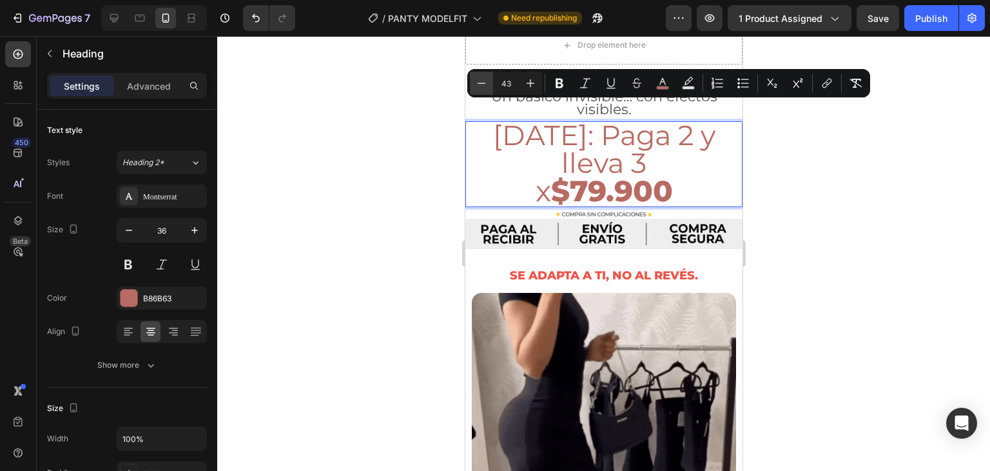
click at [482, 84] on icon "Editor contextual toolbar" at bounding box center [481, 83] width 13 height 13
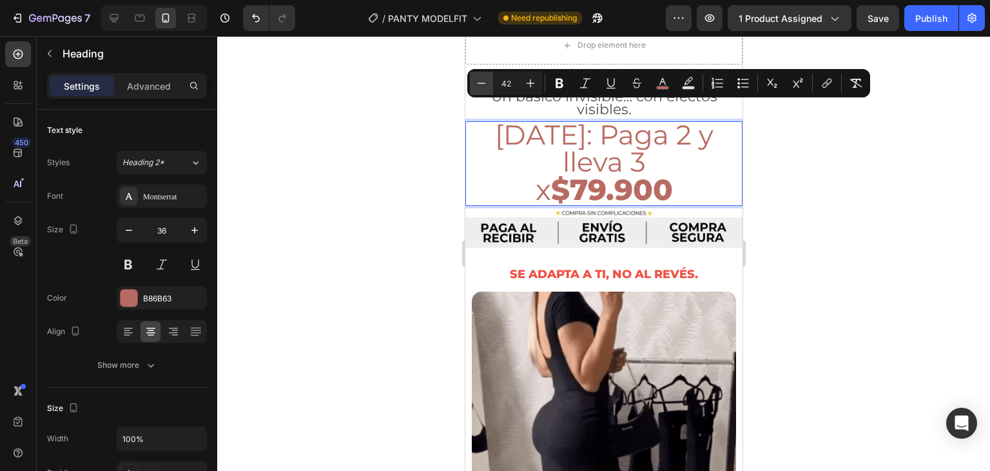
click at [482, 84] on icon "Editor contextual toolbar" at bounding box center [481, 83] width 13 height 13
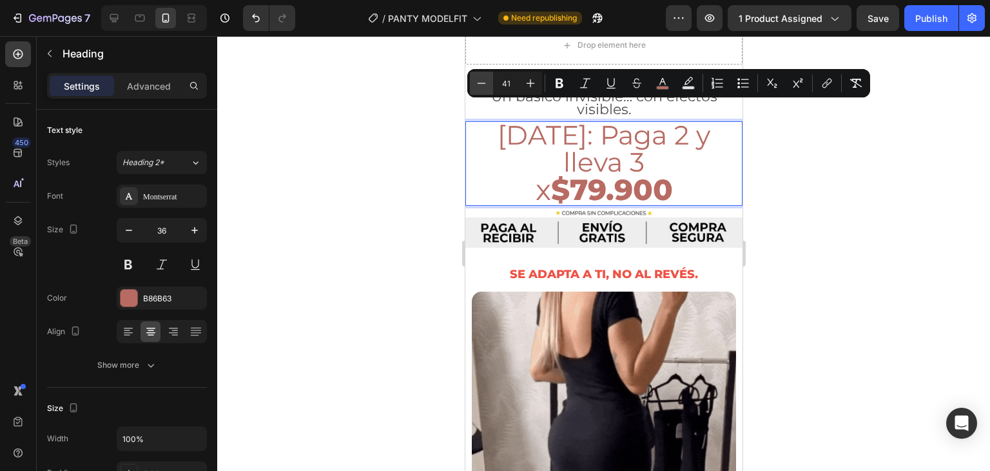
click at [482, 84] on icon "Editor contextual toolbar" at bounding box center [481, 83] width 13 height 13
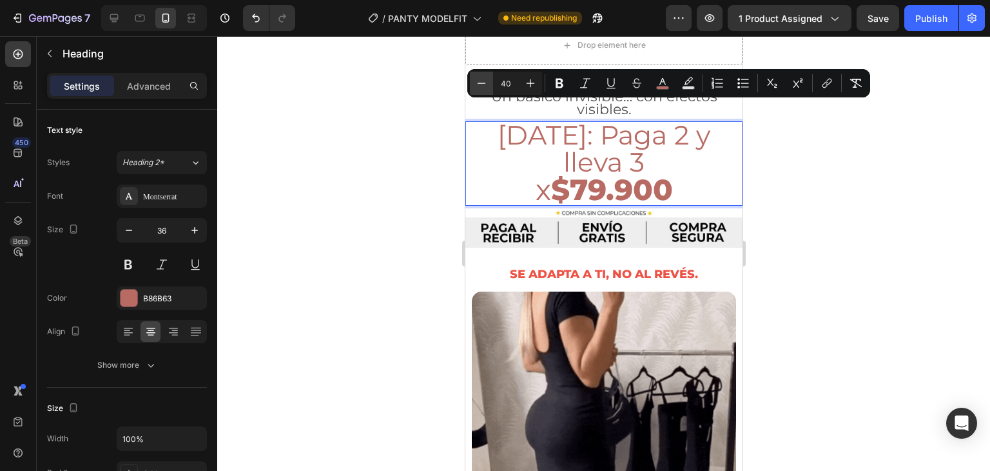
click at [482, 84] on icon "Editor contextual toolbar" at bounding box center [481, 83] width 13 height 13
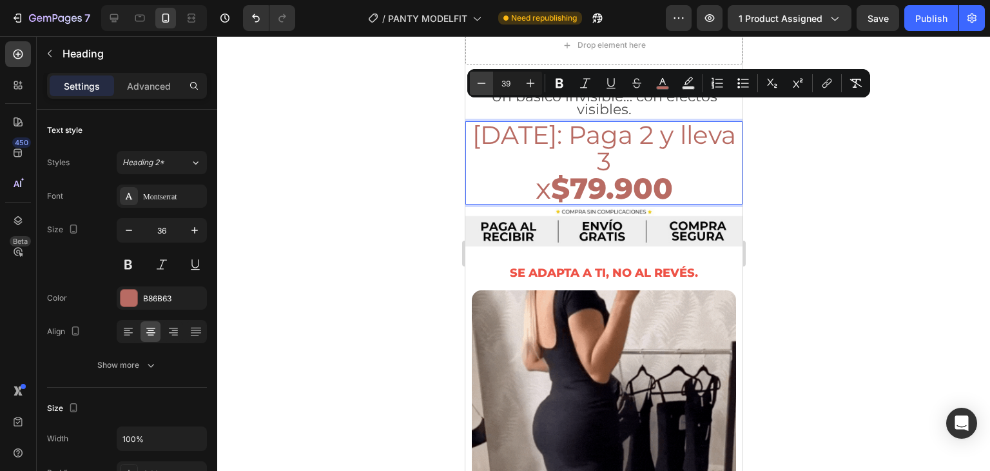
click at [482, 84] on icon "Editor contextual toolbar" at bounding box center [481, 83] width 13 height 13
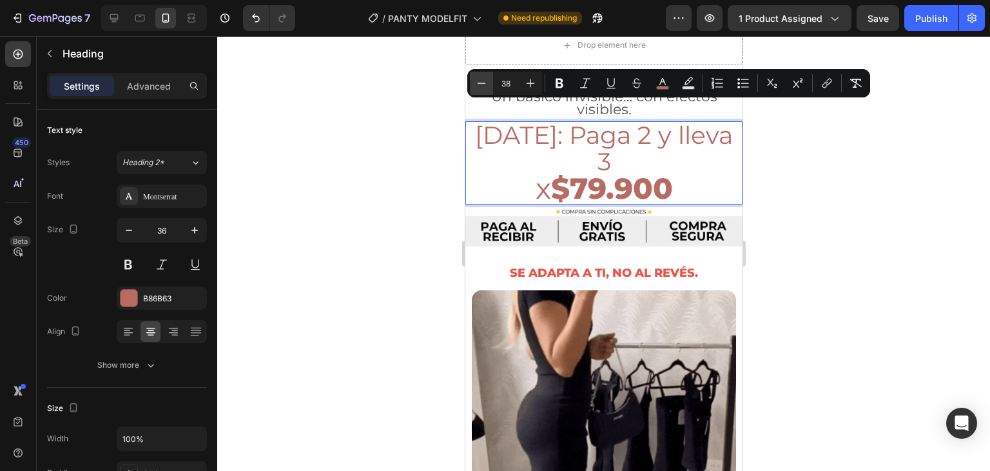
click at [482, 84] on icon "Editor contextual toolbar" at bounding box center [481, 83] width 13 height 13
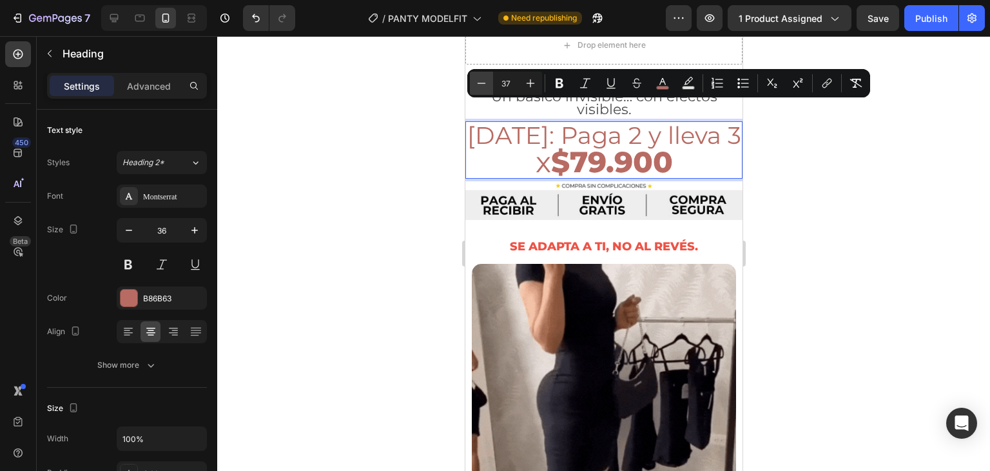
click at [482, 84] on icon "Editor contextual toolbar" at bounding box center [481, 83] width 13 height 13
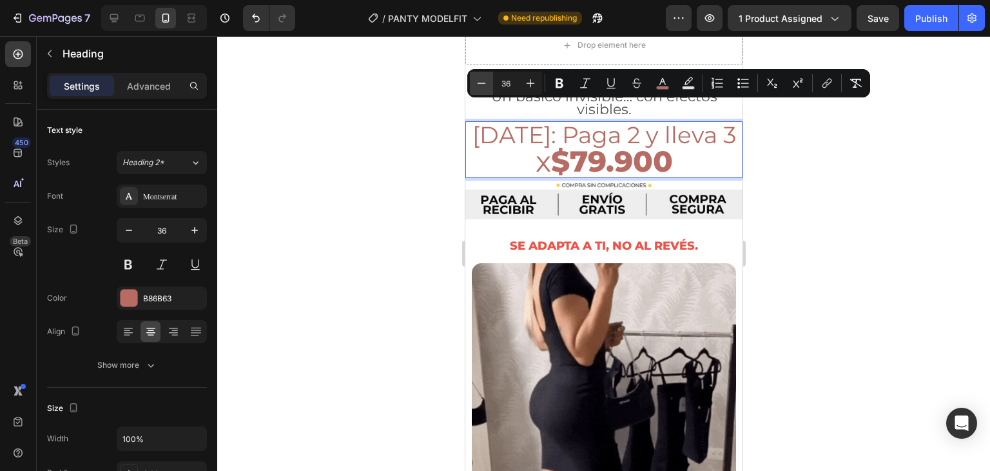
click at [482, 84] on icon "Editor contextual toolbar" at bounding box center [481, 83] width 13 height 13
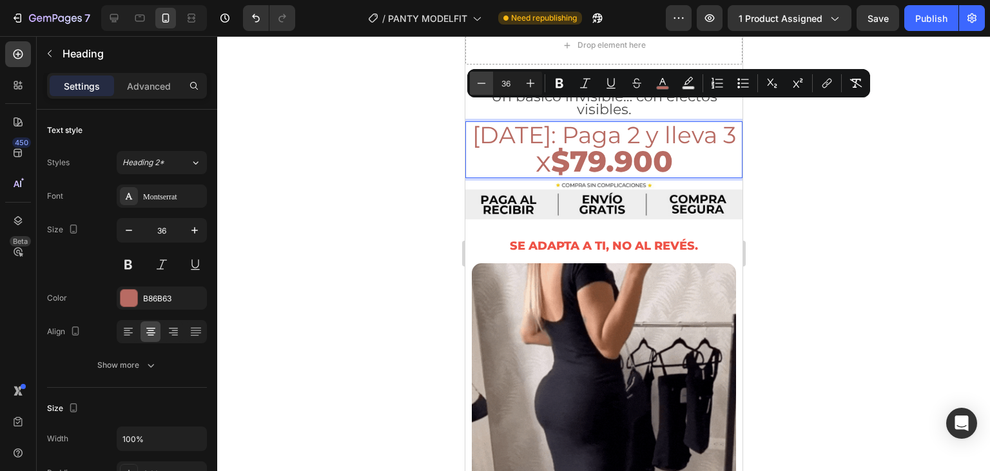
type input "35"
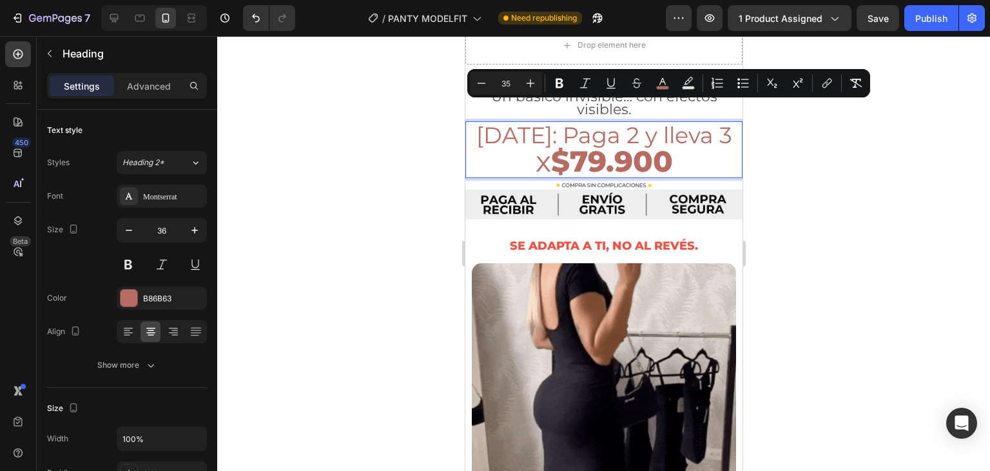
click at [778, 144] on div at bounding box center [603, 253] width 773 height 435
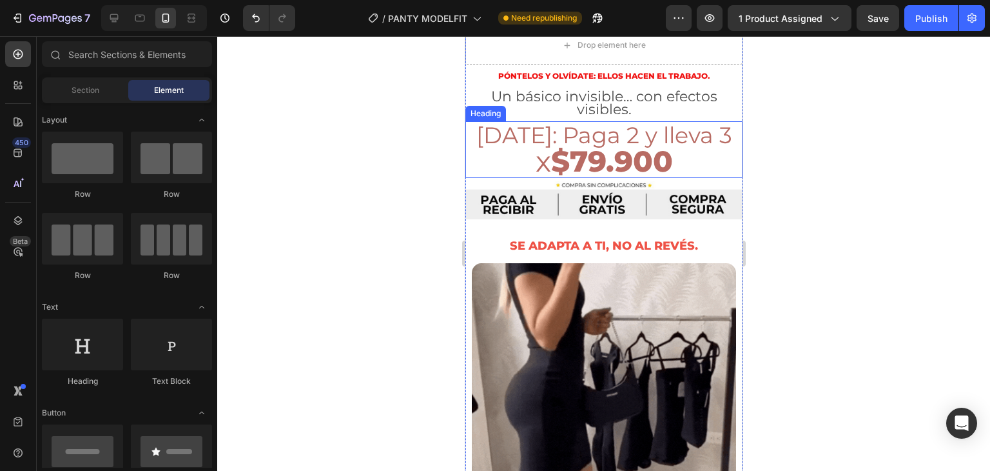
click at [584, 127] on span "[DATE]: Paga 2 y lleva 3" at bounding box center [604, 135] width 256 height 28
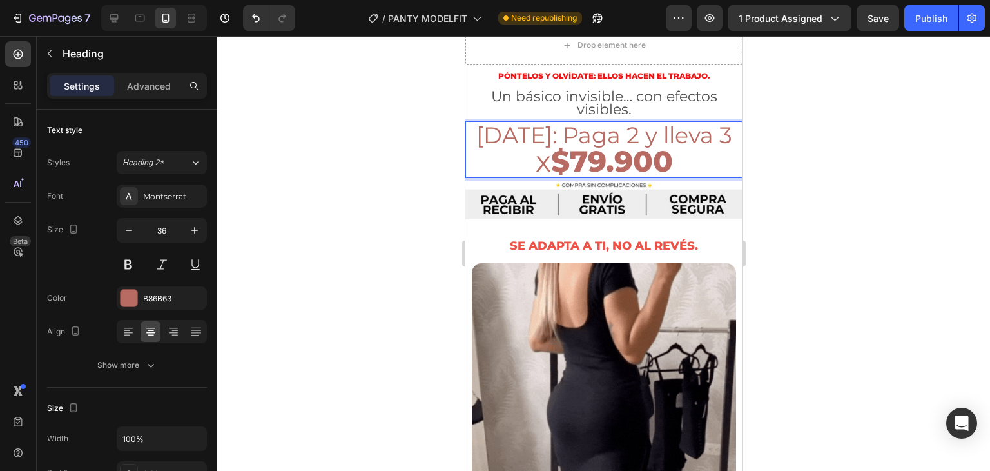
click at [680, 137] on p "HOY: Paga 2 y lleva 3 x $79.900" at bounding box center [603, 150] width 275 height 54
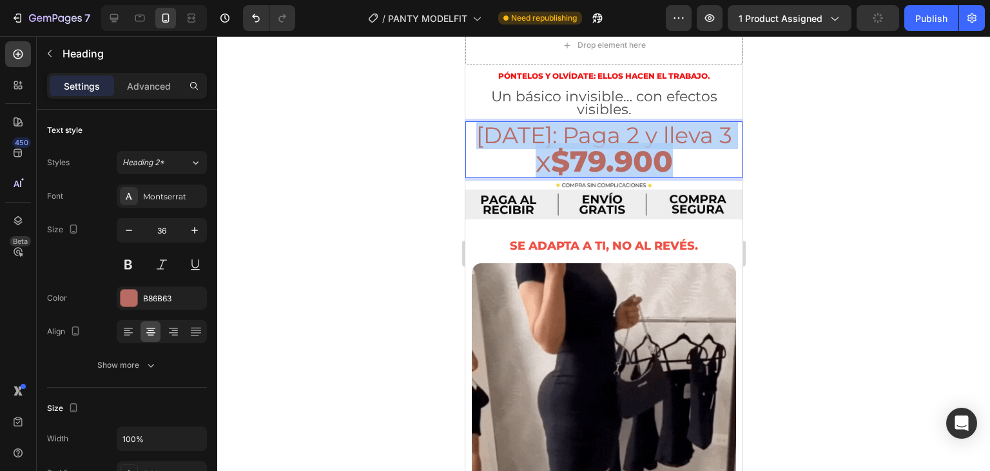
drag, startPoint x: 655, startPoint y: 148, endPoint x: 499, endPoint y: 121, distance: 158.5
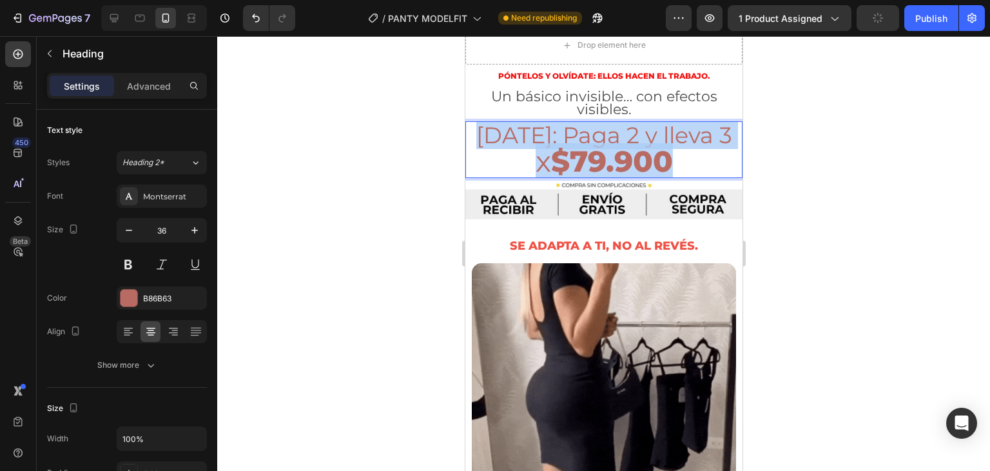
click at [479, 123] on p "HOY: Paga 2 y lleva 3 x $79.900" at bounding box center [603, 150] width 275 height 54
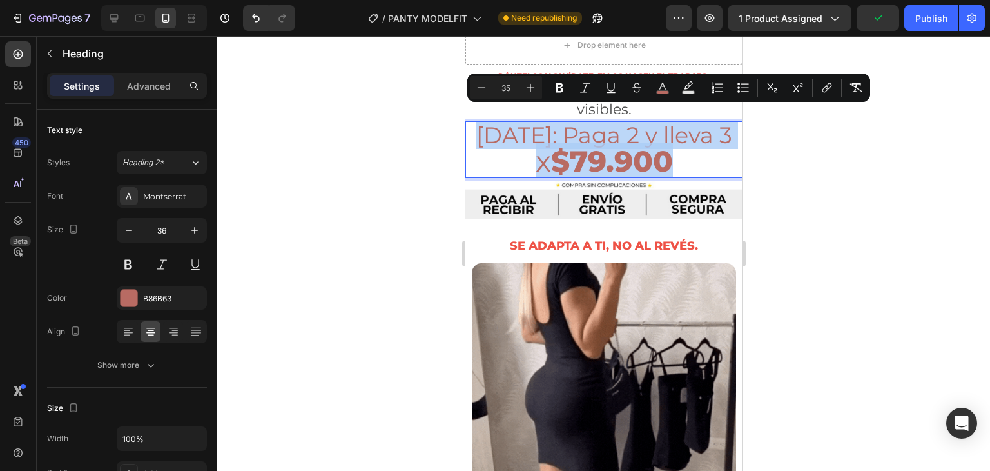
copy p "HOY: Paga 2 y lleva 3 x $79.900"
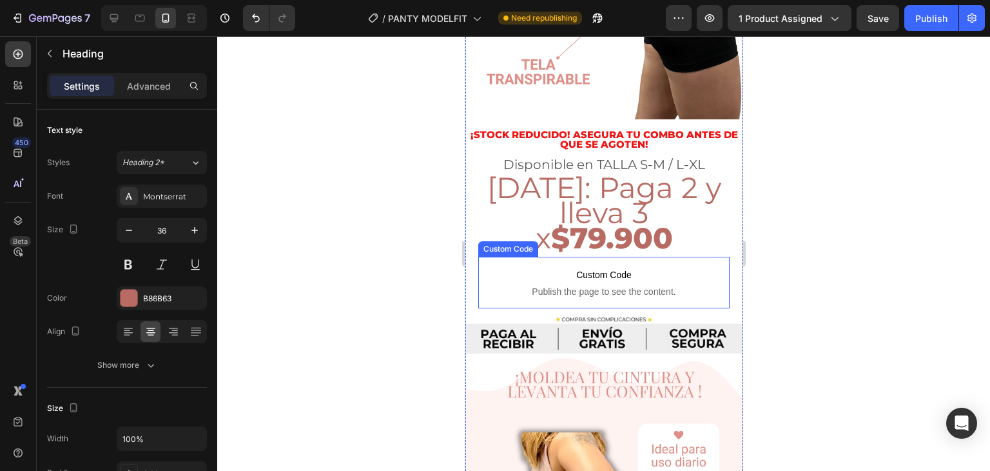
scroll to position [1540, 0]
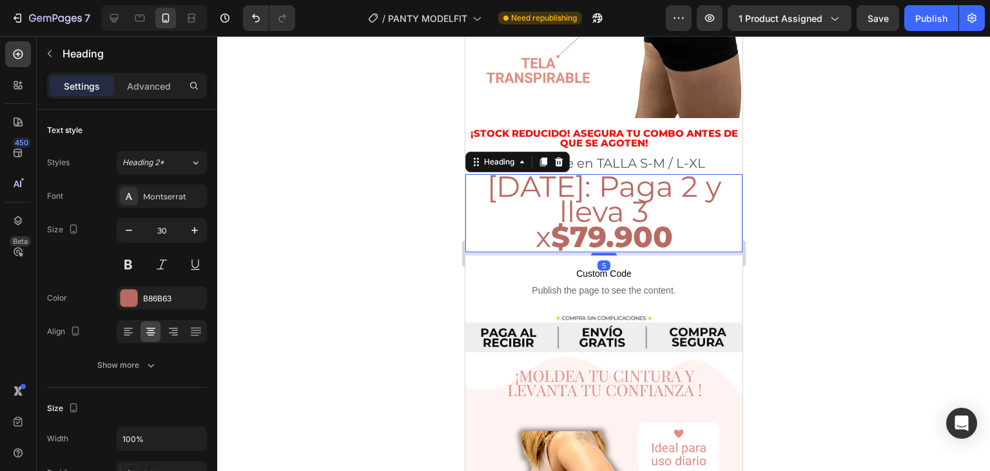
click at [590, 219] on strong "$79.900" at bounding box center [612, 236] width 122 height 35
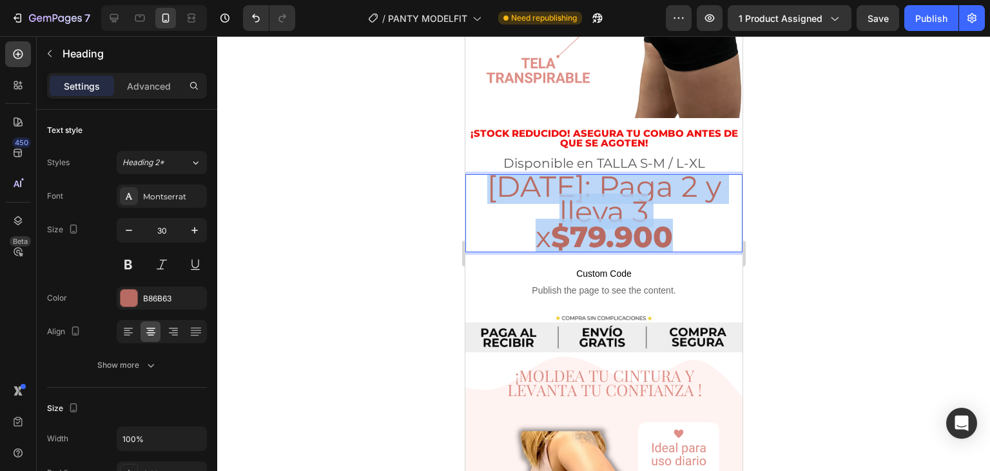
drag, startPoint x: 677, startPoint y: 192, endPoint x: 498, endPoint y: 142, distance: 185.6
click at [498, 175] on p "HOY: Paga 2 y lleva 3 x $79.900" at bounding box center [603, 212] width 275 height 75
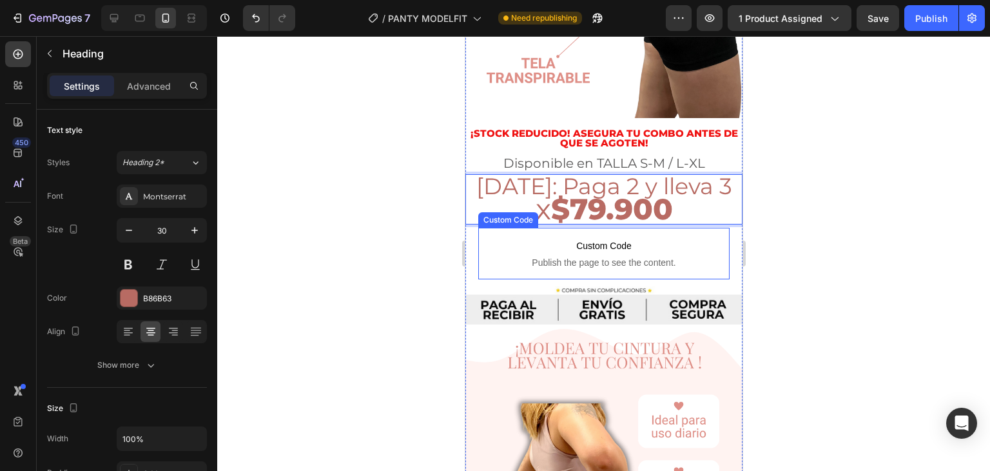
scroll to position [2, 0]
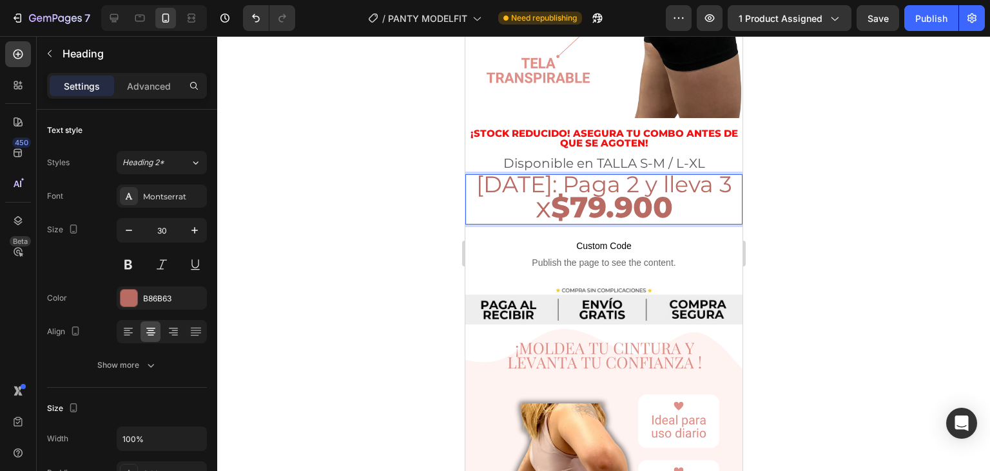
click at [769, 149] on div at bounding box center [603, 253] width 773 height 435
click at [693, 170] on span "[DATE]: Paga 2 y lleva 3" at bounding box center [604, 184] width 256 height 28
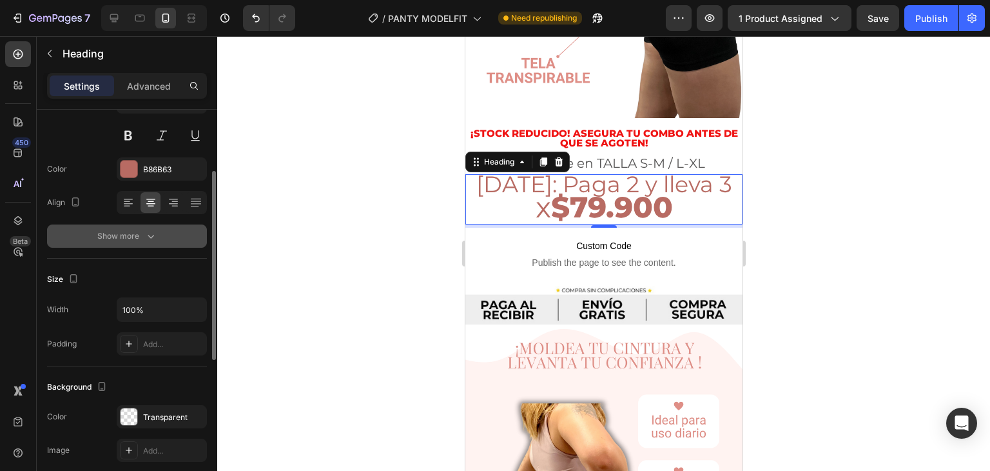
click at [146, 235] on icon "button" at bounding box center [150, 236] width 13 height 13
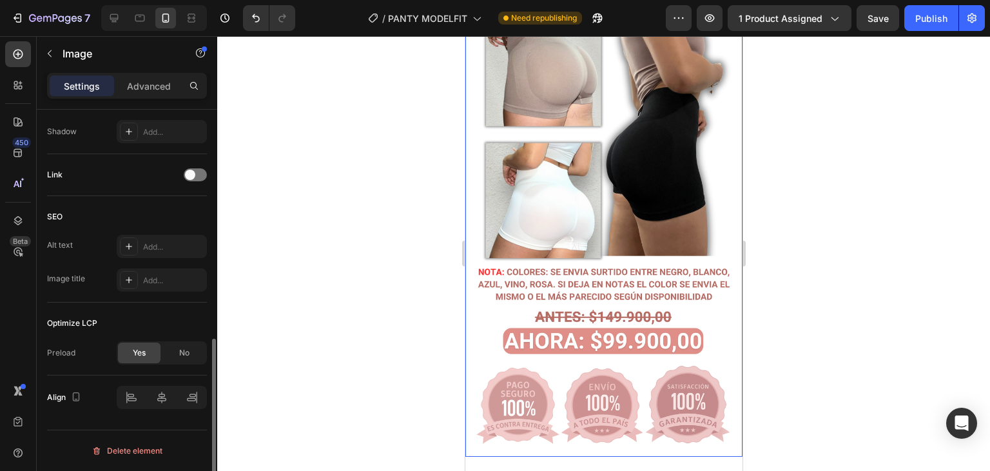
scroll to position [0, 0]
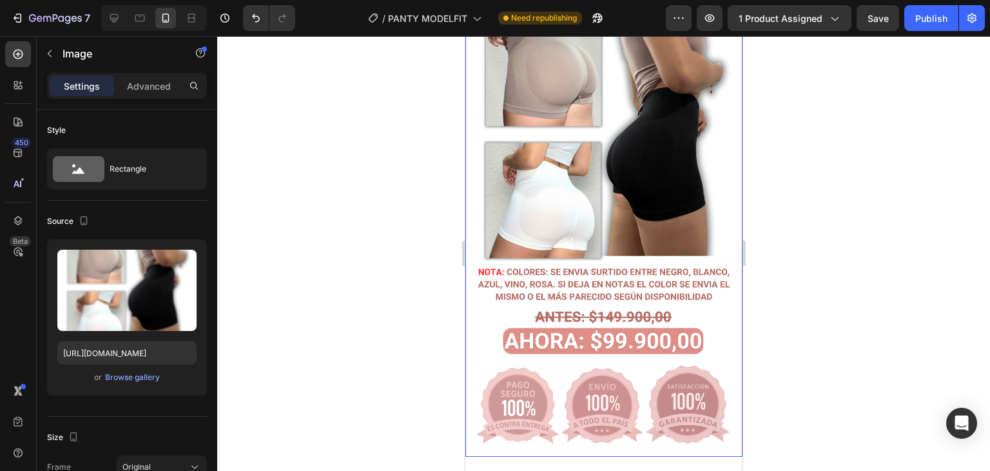
click at [595, 228] on img at bounding box center [603, 140] width 277 height 631
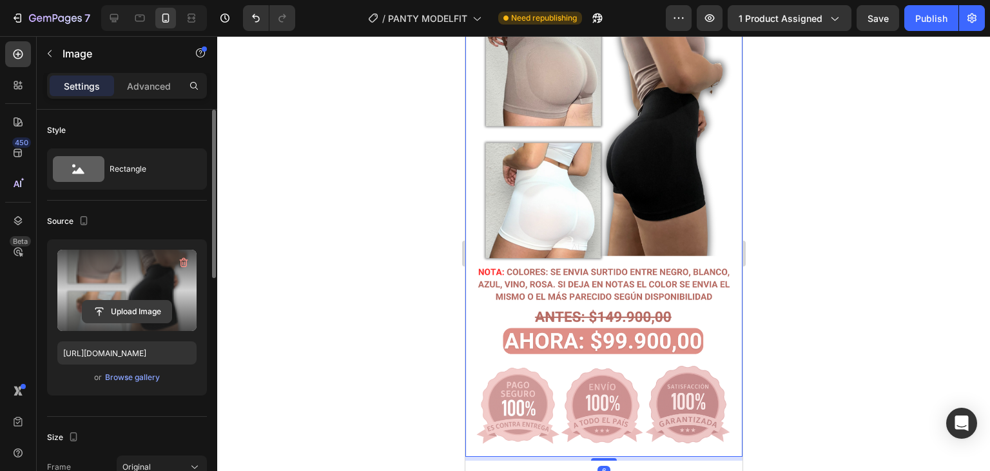
click at [139, 314] on input "file" at bounding box center [127, 311] width 89 height 22
click at [108, 18] on icon at bounding box center [114, 18] width 13 height 13
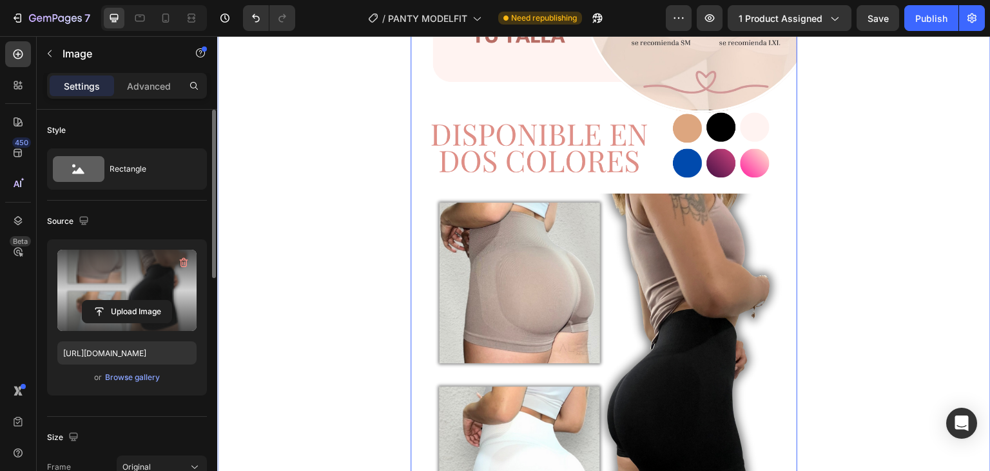
scroll to position [3690, 0]
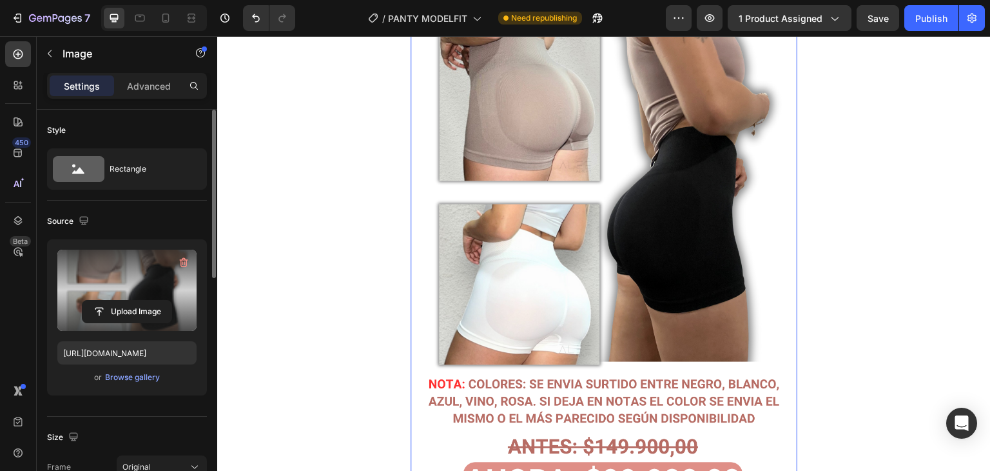
click at [618, 229] on img at bounding box center [604, 200] width 387 height 881
click at [123, 311] on input "file" at bounding box center [127, 311] width 89 height 22
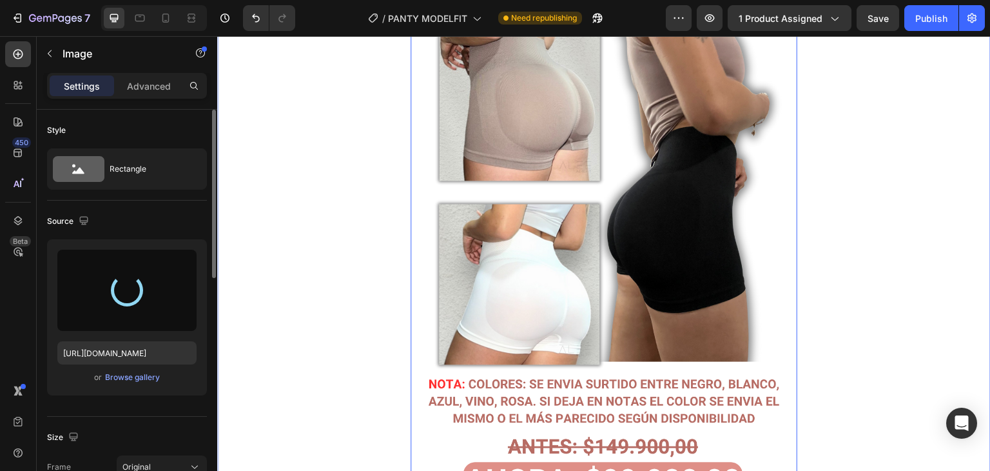
type input "https://cdn.shopify.com/s/files/1/0862/3780/6899/files/gempages_561382580872545…"
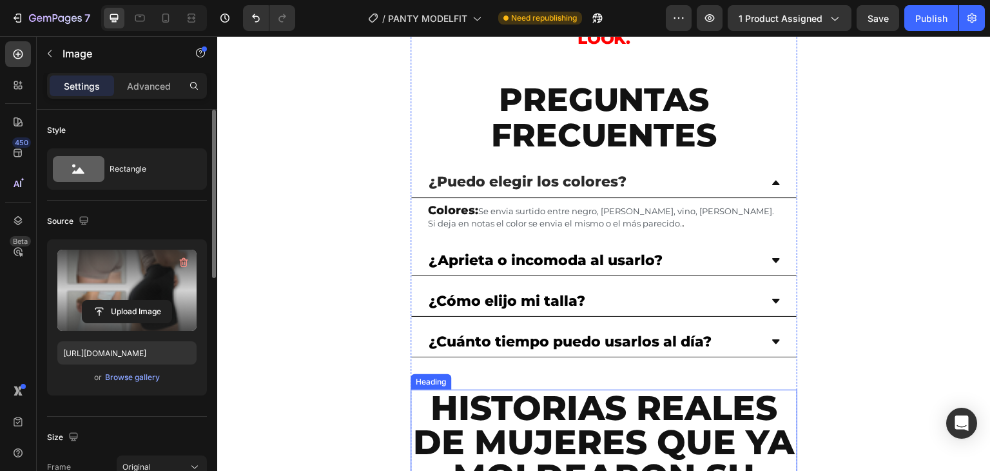
scroll to position [4095, 0]
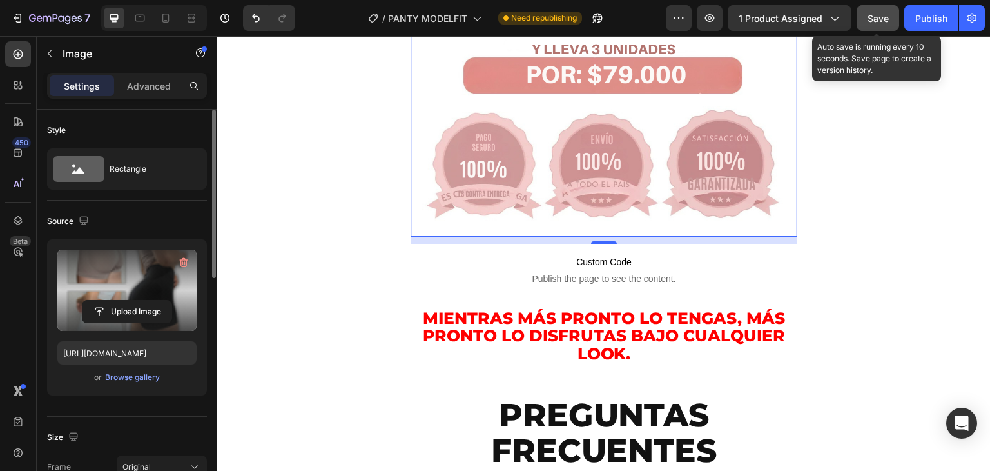
click at [865, 12] on button "Save" at bounding box center [878, 18] width 43 height 26
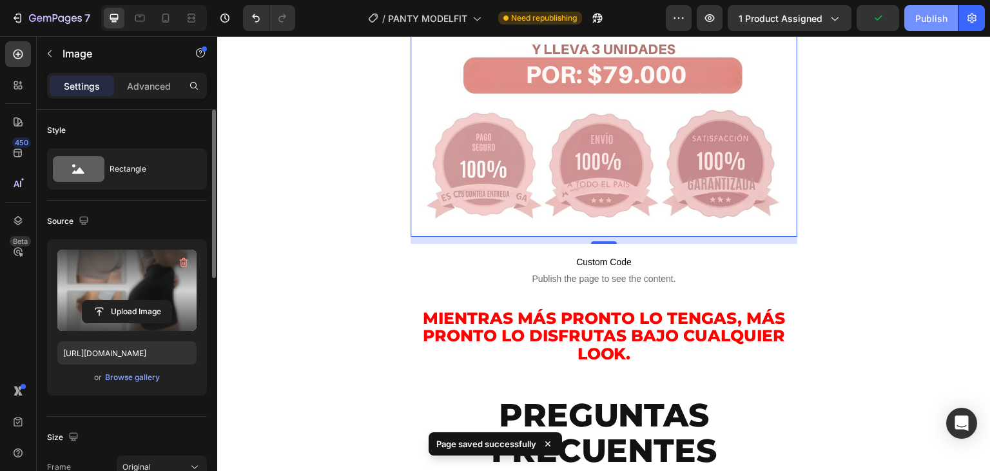
click at [930, 16] on div "Publish" at bounding box center [932, 19] width 32 height 14
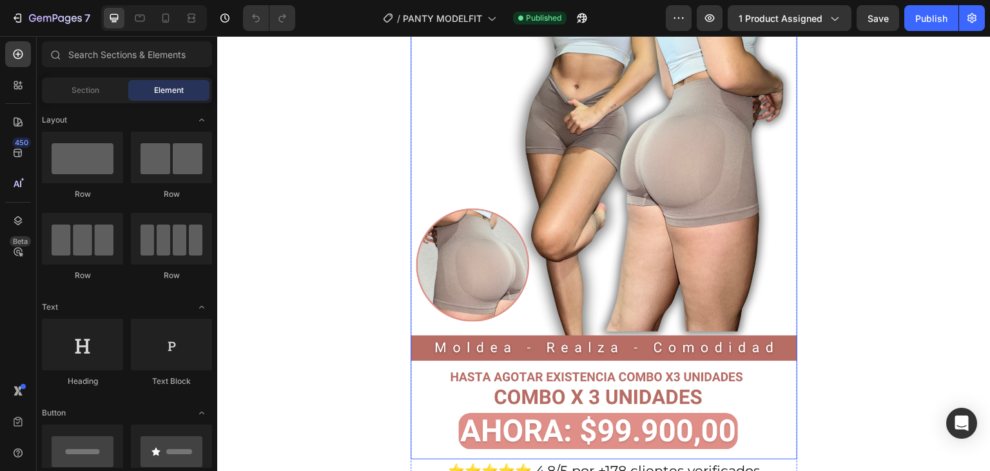
scroll to position [322, 0]
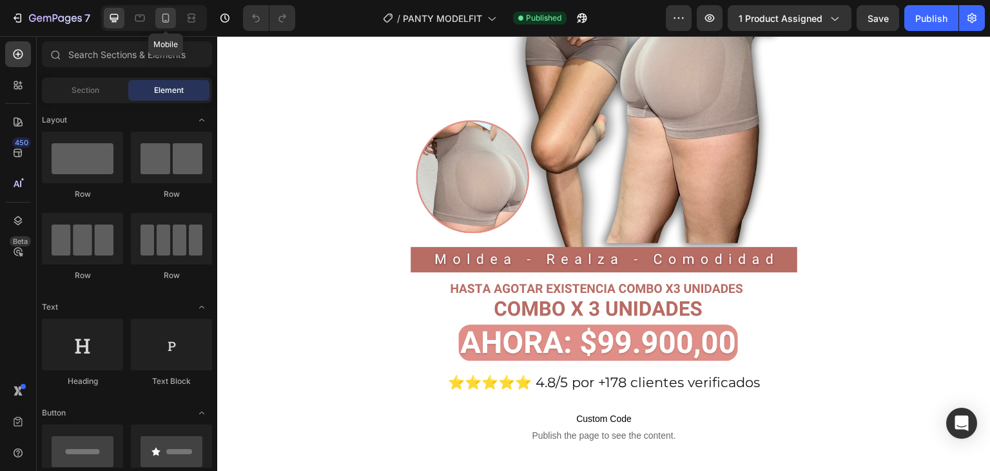
click at [162, 19] on icon at bounding box center [165, 18] width 13 height 13
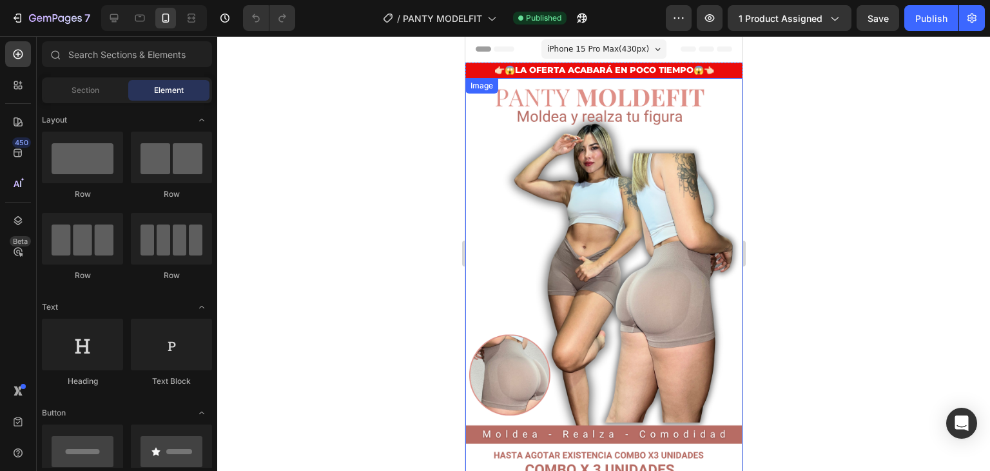
scroll to position [193, 0]
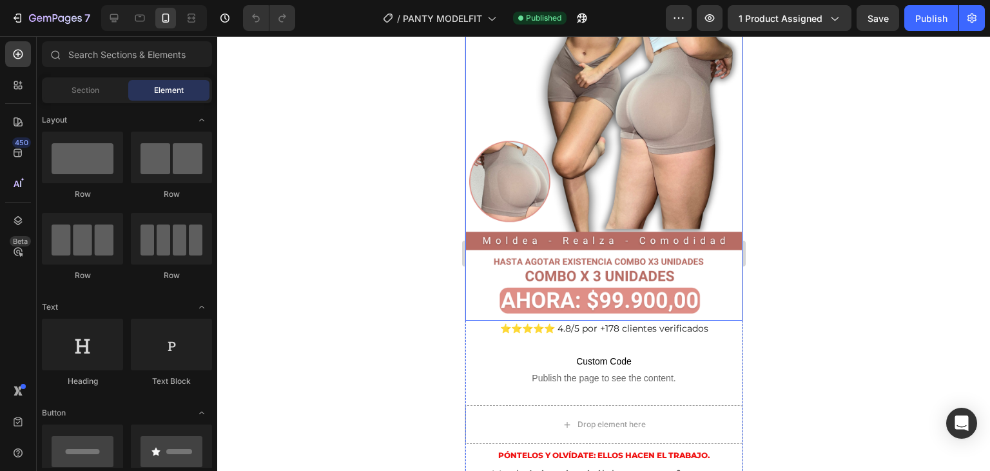
click at [600, 163] on img at bounding box center [603, 103] width 277 height 437
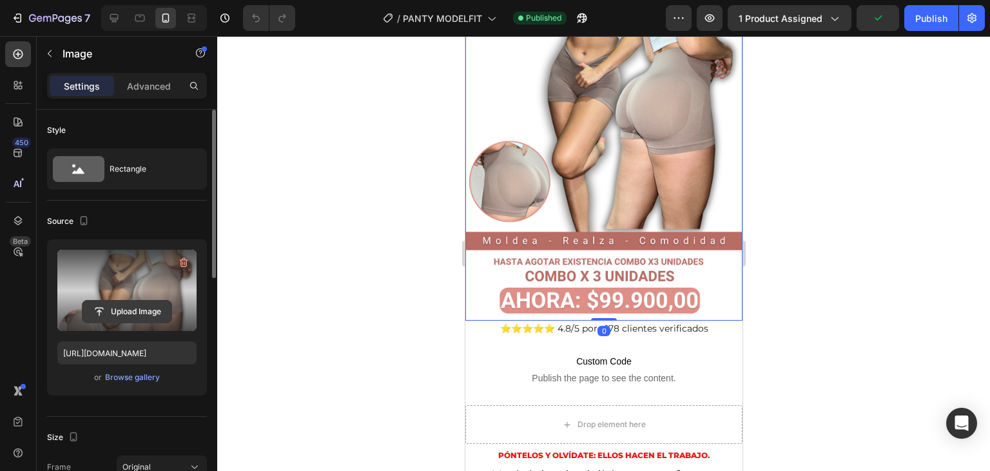
click at [111, 305] on input "file" at bounding box center [127, 311] width 89 height 22
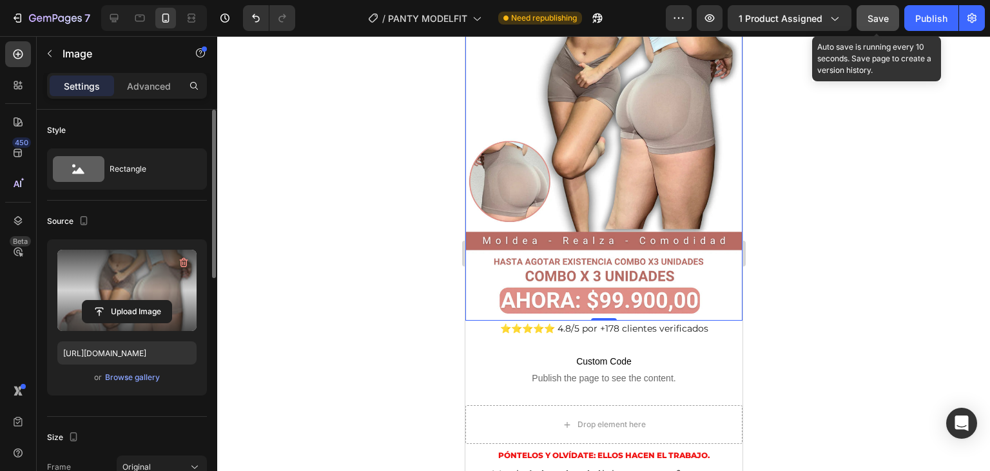
click at [888, 20] on span "Save" at bounding box center [878, 18] width 21 height 11
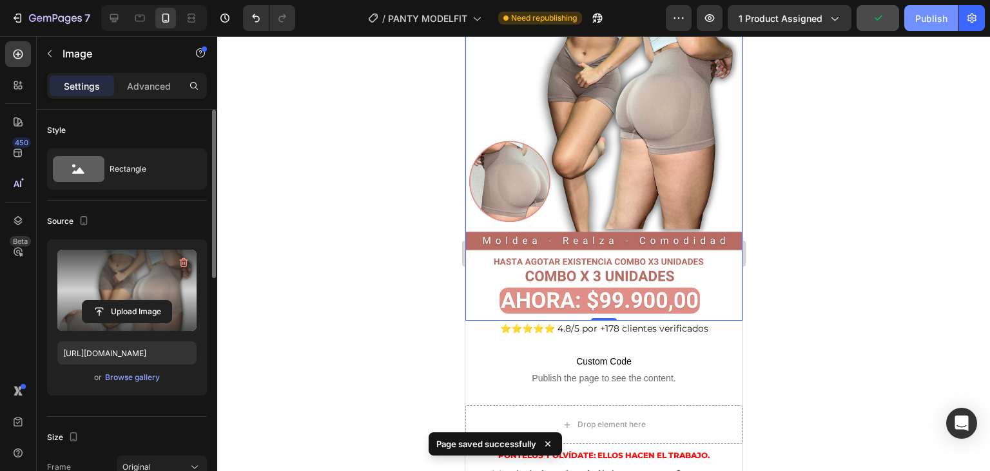
click at [921, 17] on div "Publish" at bounding box center [932, 19] width 32 height 14
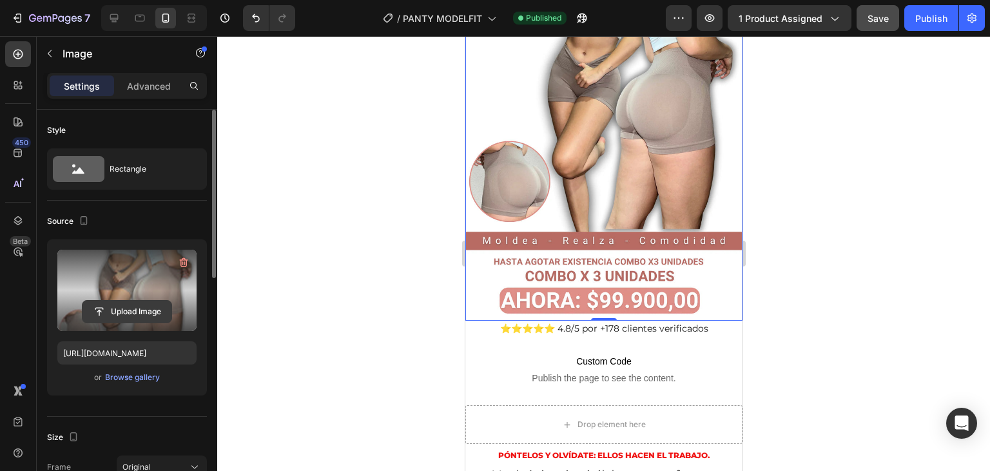
click at [108, 311] on input "file" at bounding box center [127, 311] width 89 height 22
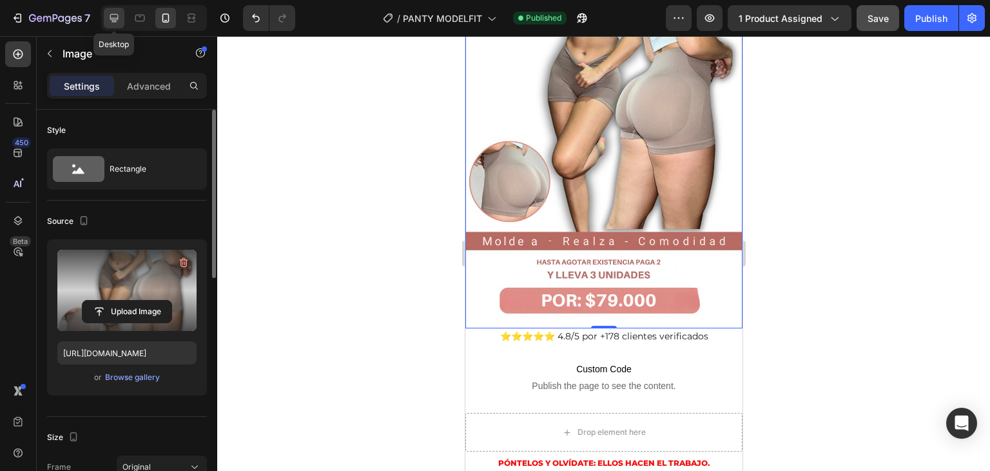
click at [113, 19] on icon at bounding box center [114, 18] width 8 height 8
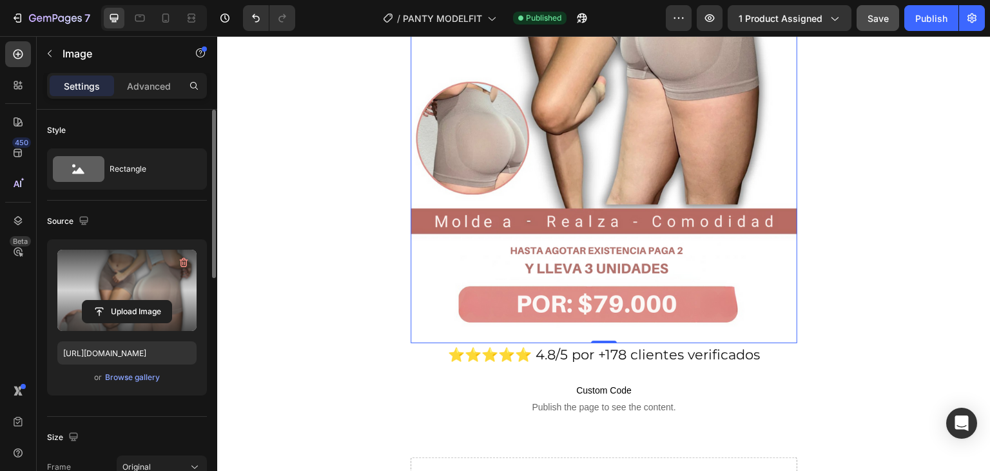
scroll to position [389, 0]
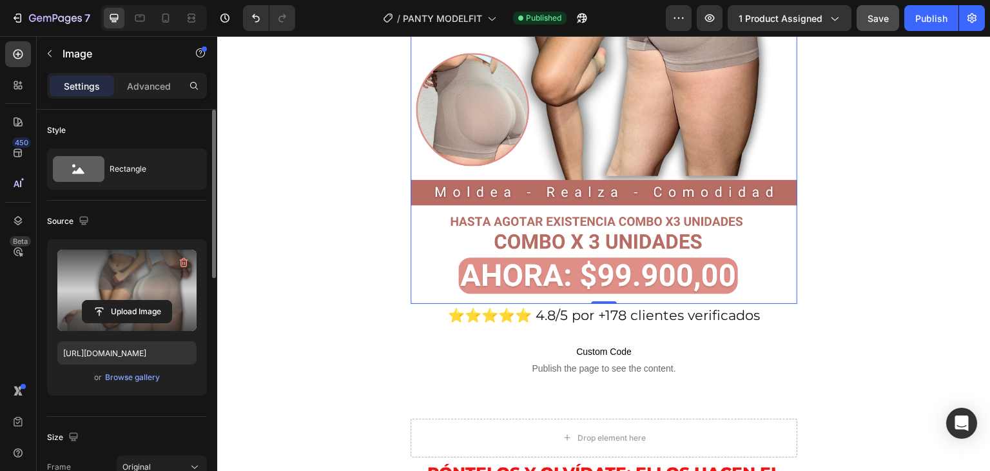
click at [105, 305] on input "file" at bounding box center [127, 311] width 89 height 22
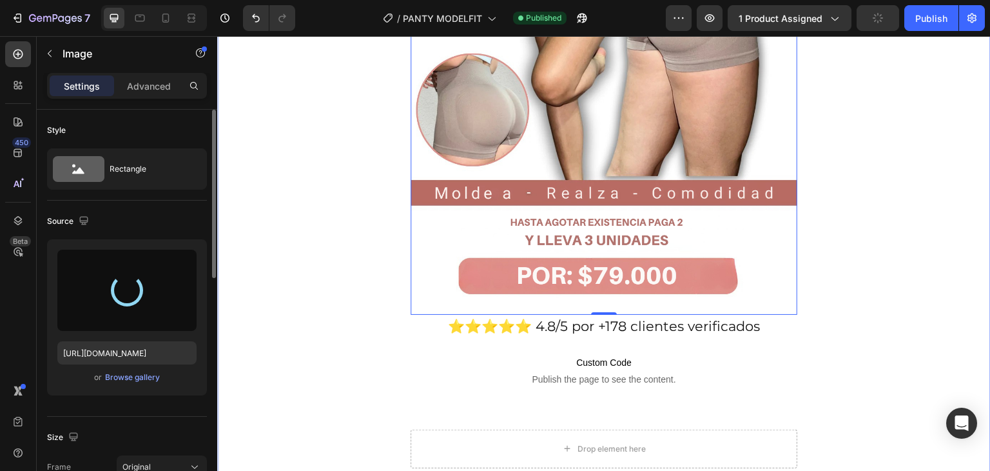
type input "https://cdn.shopify.com/s/files/1/0862/3780/6899/files/gempages_561382580872545…"
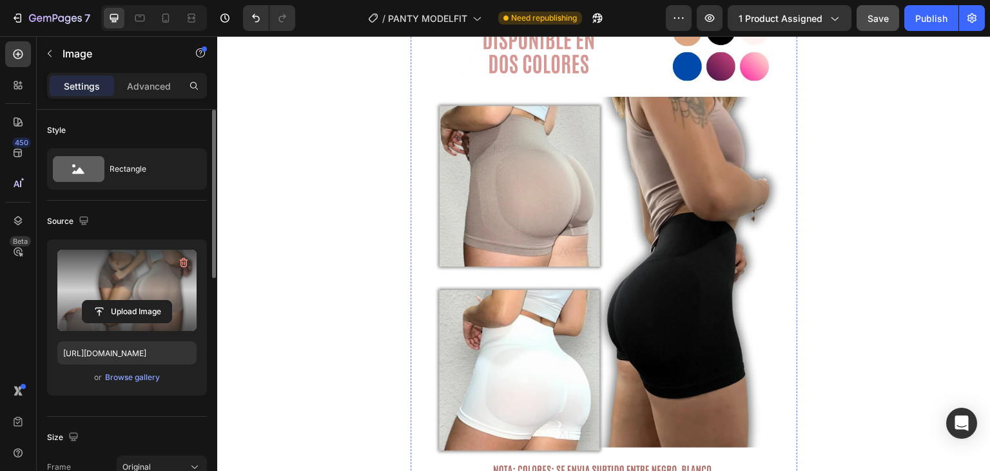
scroll to position [3871, 0]
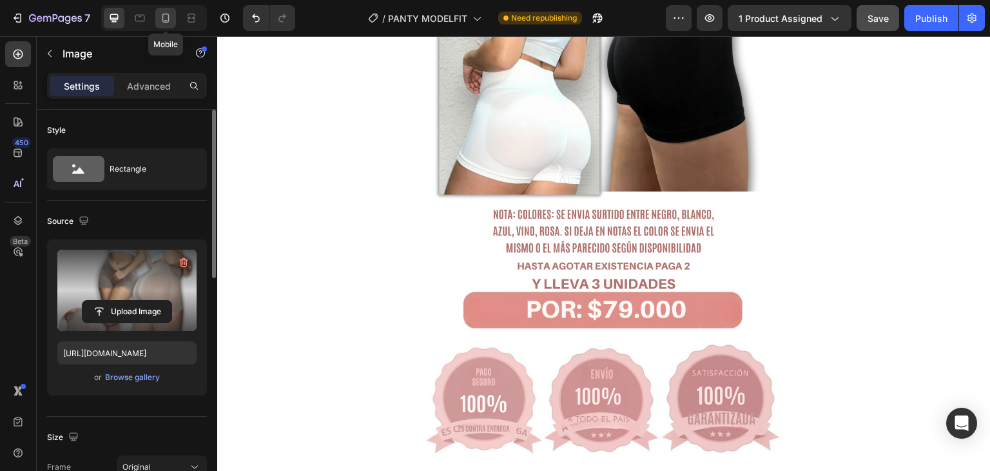
click at [166, 19] on icon at bounding box center [165, 18] width 13 height 13
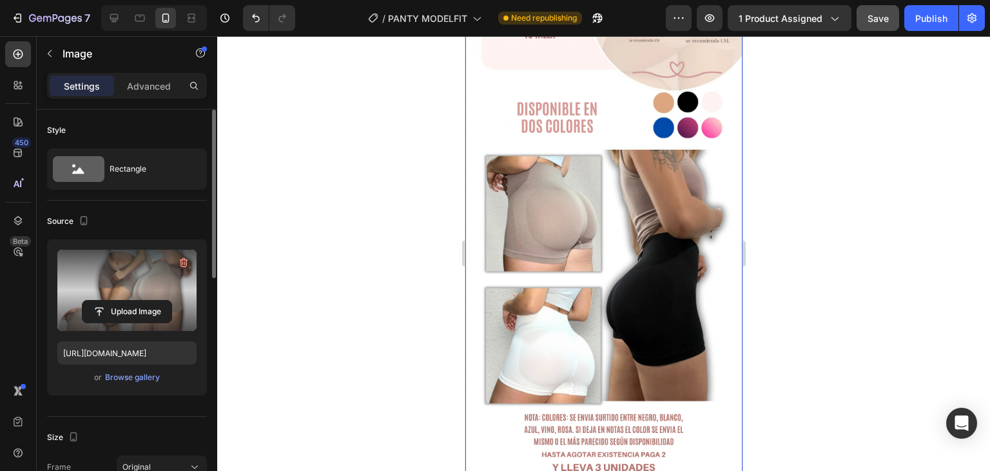
scroll to position [2579, 0]
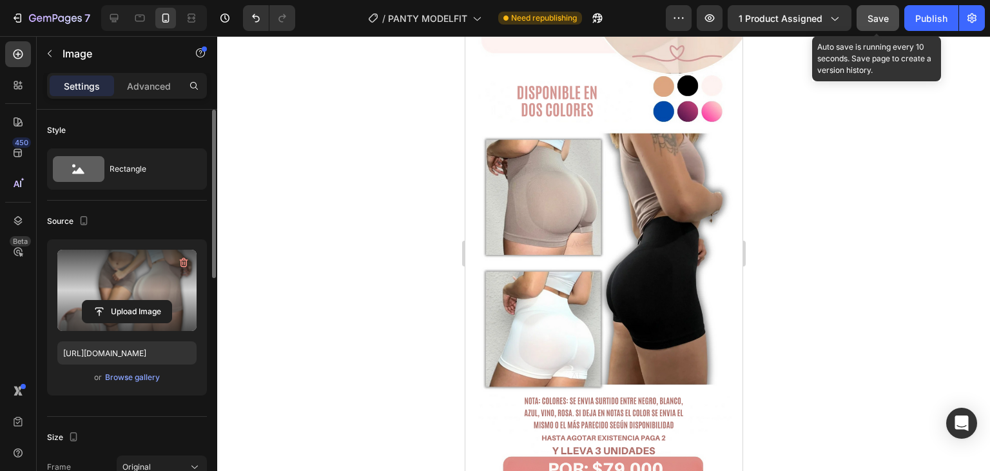
click at [874, 22] on span "Save" at bounding box center [878, 18] width 21 height 11
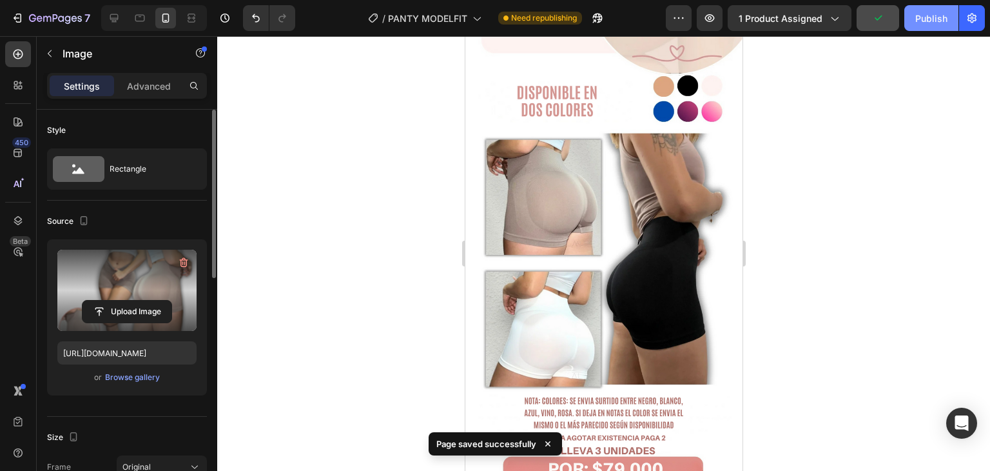
click at [934, 21] on div "Publish" at bounding box center [932, 19] width 32 height 14
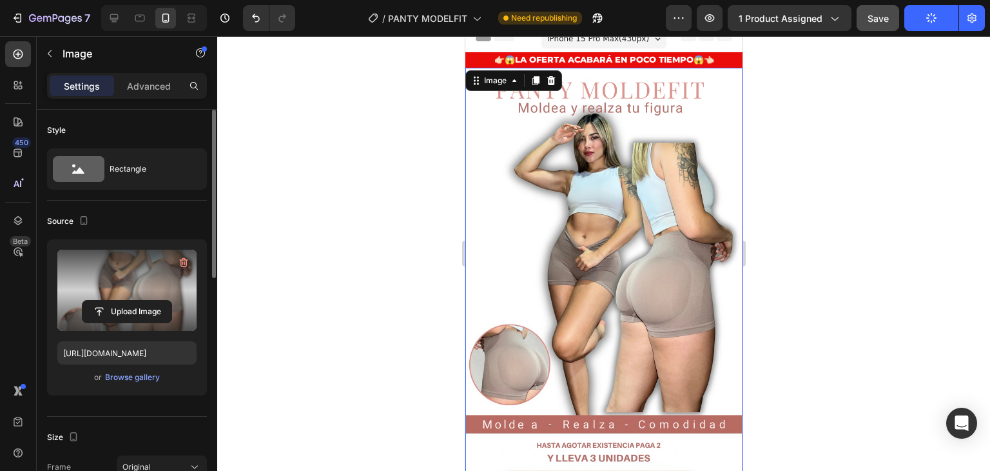
scroll to position [0, 0]
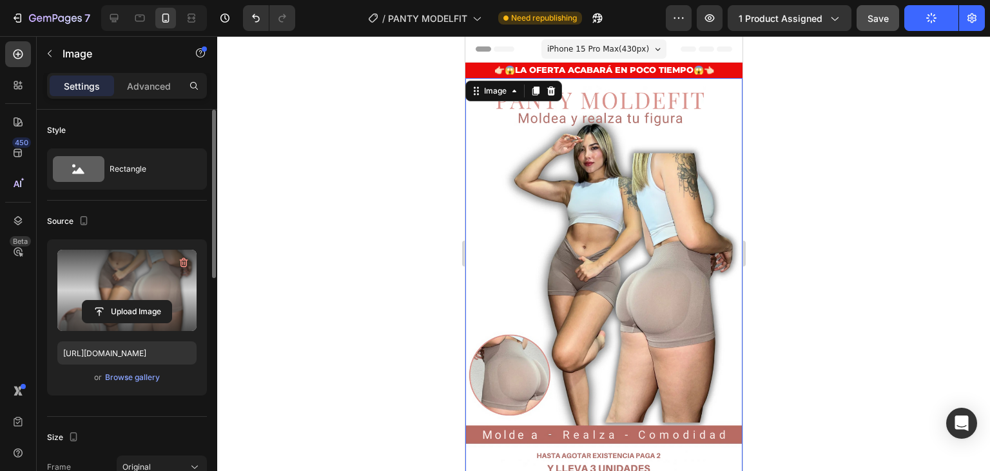
click at [478, 52] on icon at bounding box center [479, 48] width 9 height 9
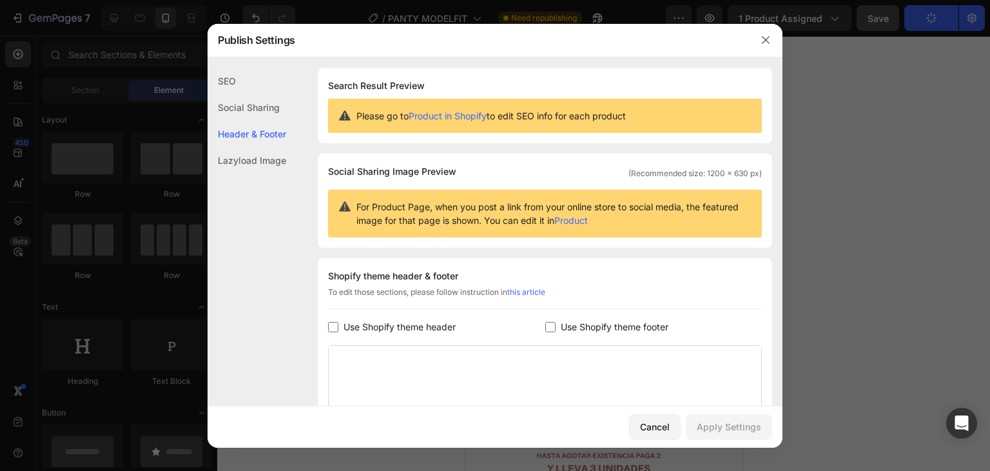
scroll to position [175, 0]
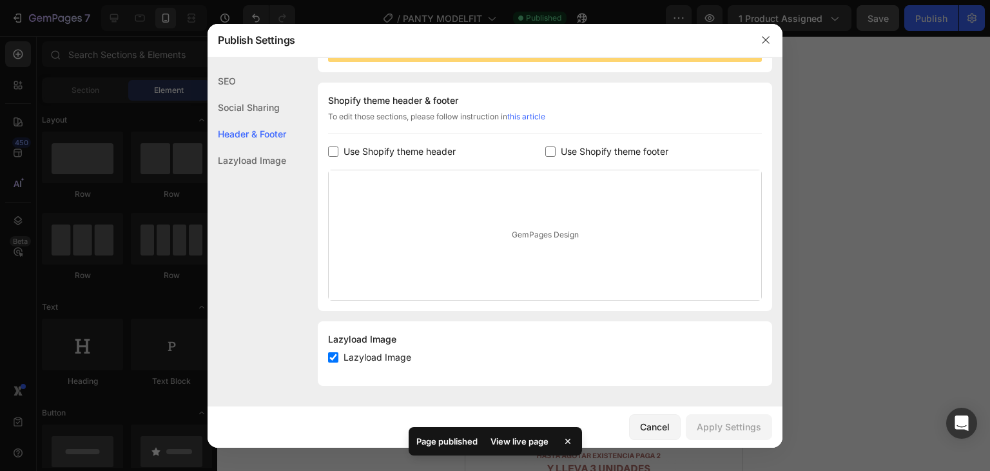
click at [334, 151] on input "checkbox" at bounding box center [333, 151] width 10 height 10
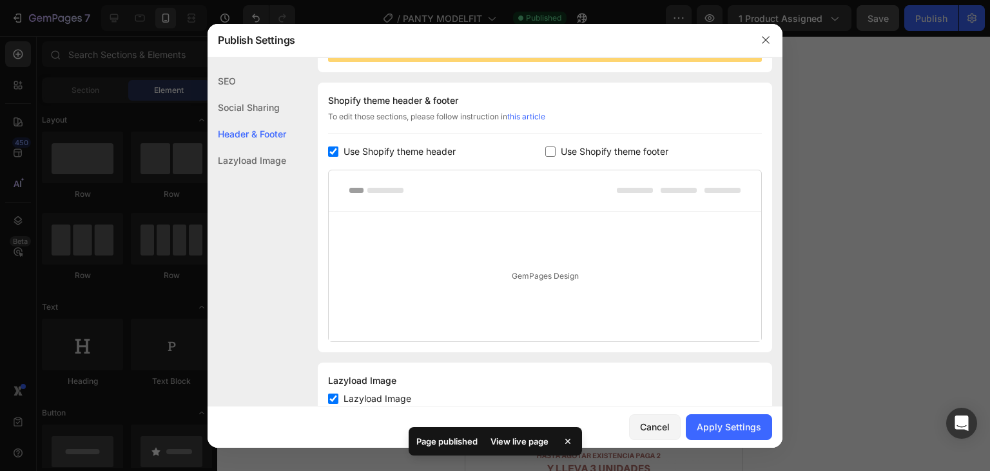
click at [334, 151] on input "checkbox" at bounding box center [333, 151] width 10 height 10
checkbox input "false"
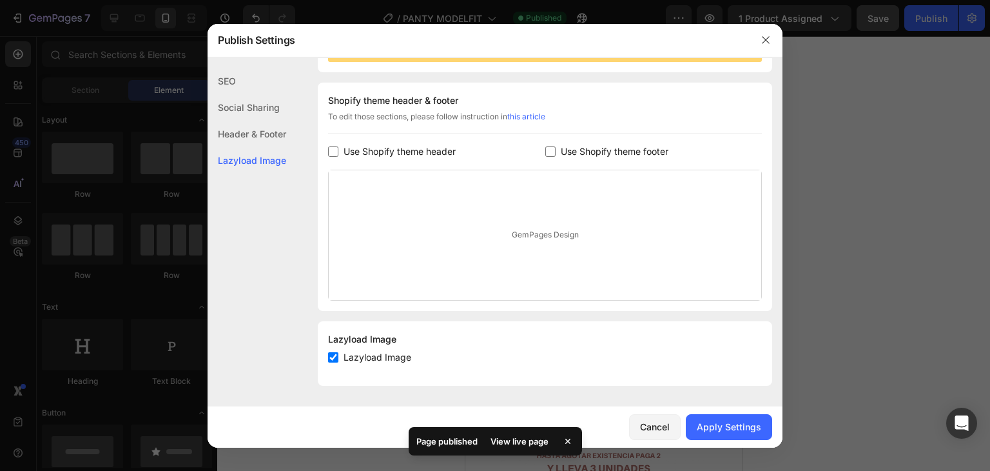
click at [547, 152] on input "checkbox" at bounding box center [551, 151] width 10 height 10
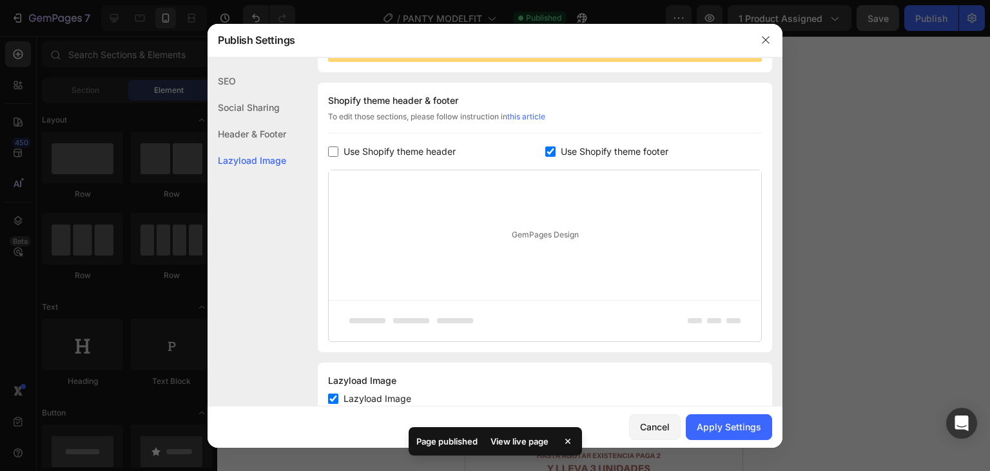
click at [547, 152] on input "checkbox" at bounding box center [551, 151] width 10 height 10
checkbox input "false"
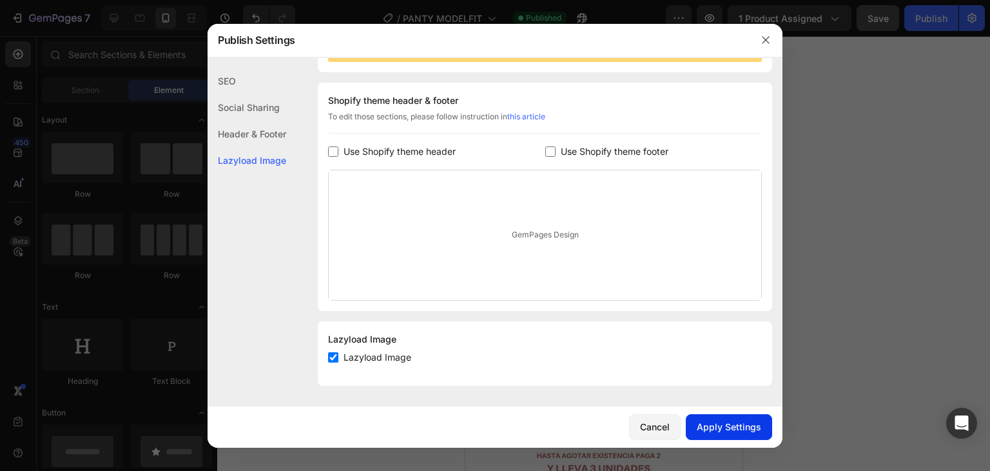
click at [732, 426] on div "Apply Settings" at bounding box center [729, 427] width 64 height 14
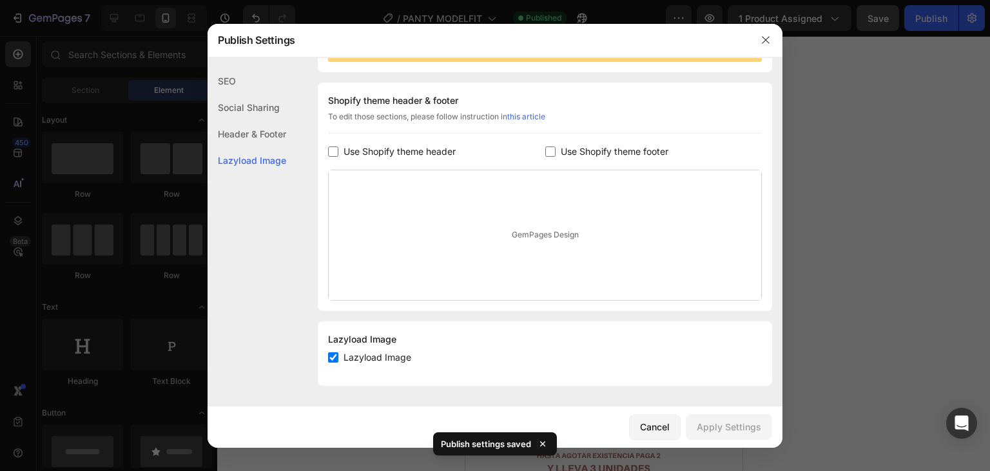
click at [240, 123] on div "Header & Footer" at bounding box center [247, 134] width 79 height 26
click at [258, 104] on div "Social Sharing" at bounding box center [247, 107] width 79 height 26
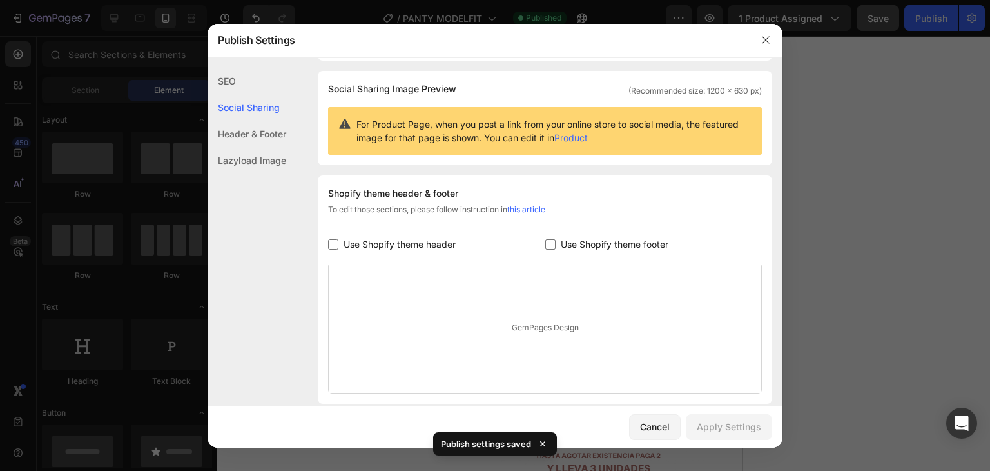
click at [259, 127] on div "Header & Footer" at bounding box center [247, 134] width 79 height 26
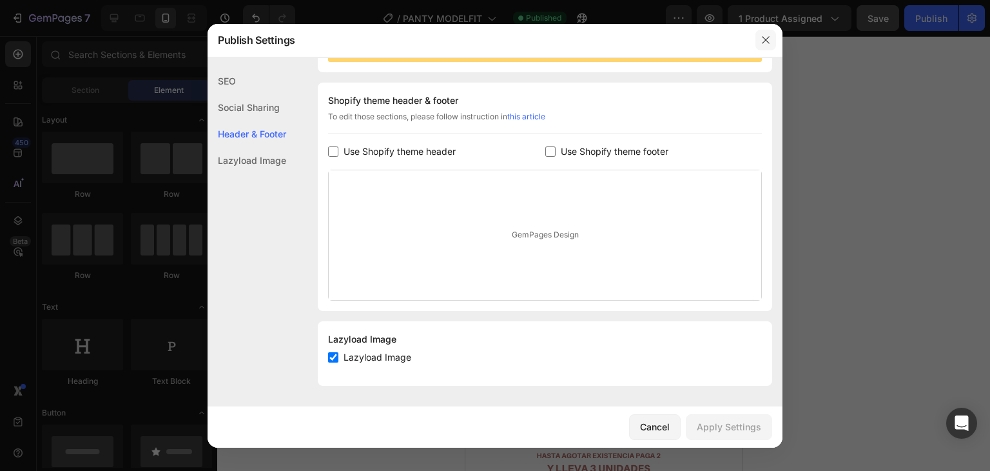
click at [766, 43] on icon "button" at bounding box center [766, 40] width 10 height 10
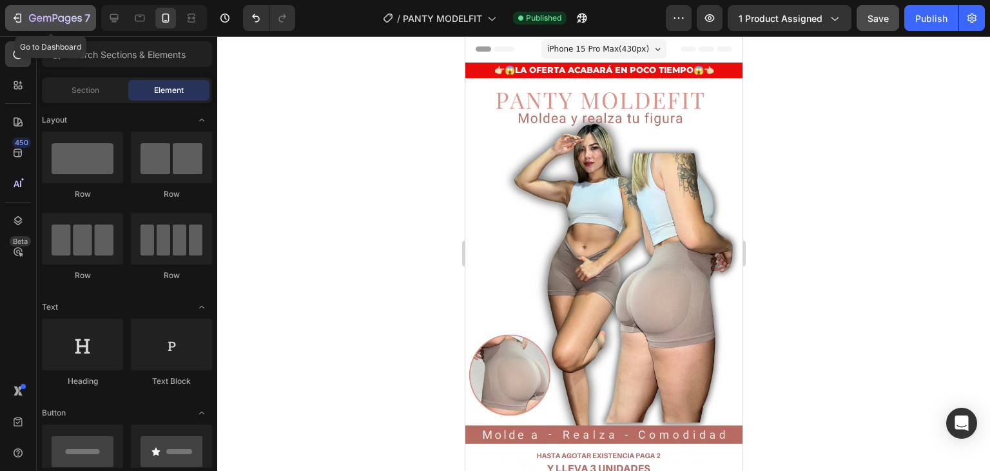
click at [35, 15] on icon "button" at bounding box center [55, 19] width 53 height 11
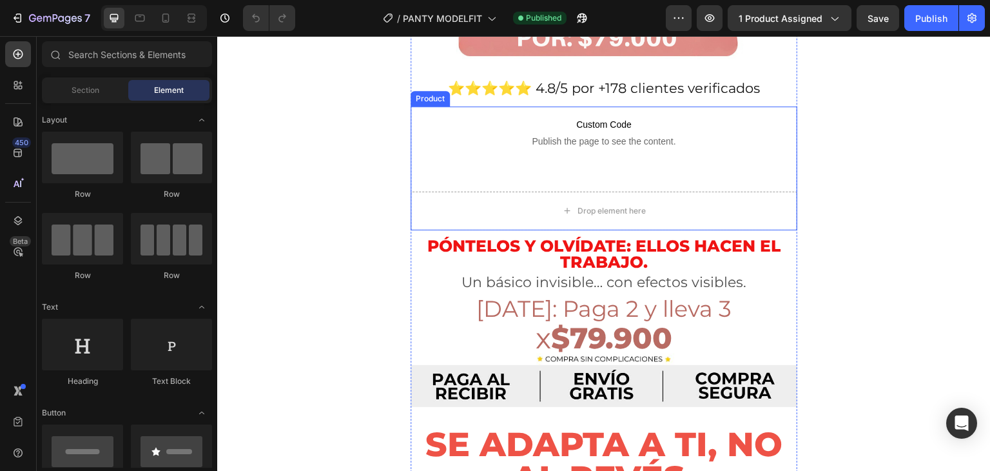
scroll to position [709, 0]
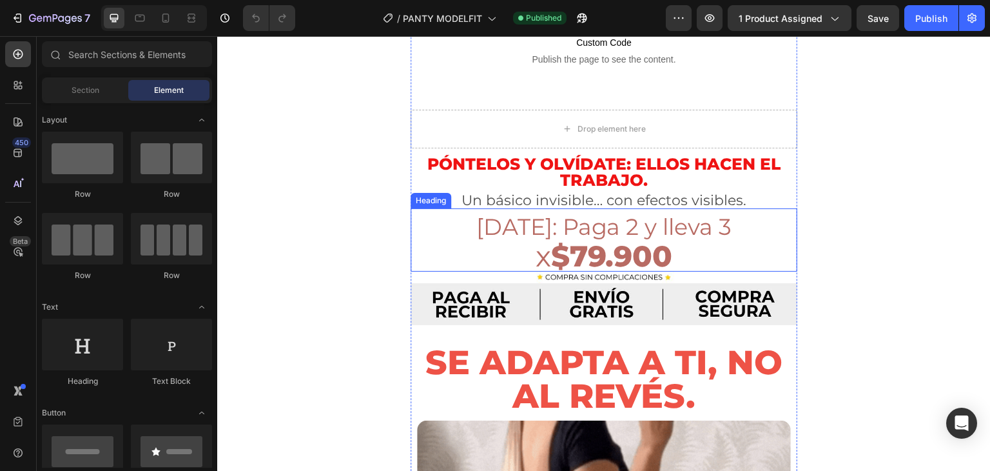
click at [633, 238] on strong "$79.900" at bounding box center [612, 255] width 122 height 35
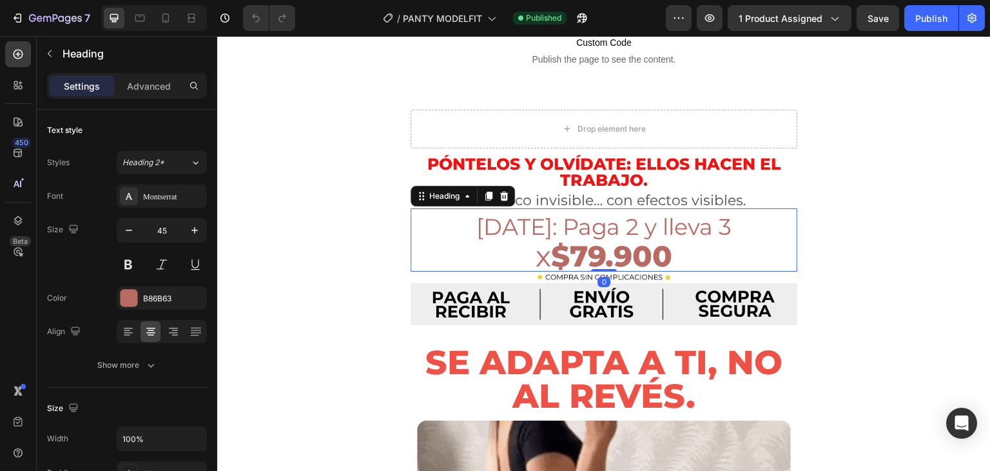
click at [685, 231] on h2 "HOY: Paga 2 y lleva 3 x $79.900" at bounding box center [604, 239] width 387 height 63
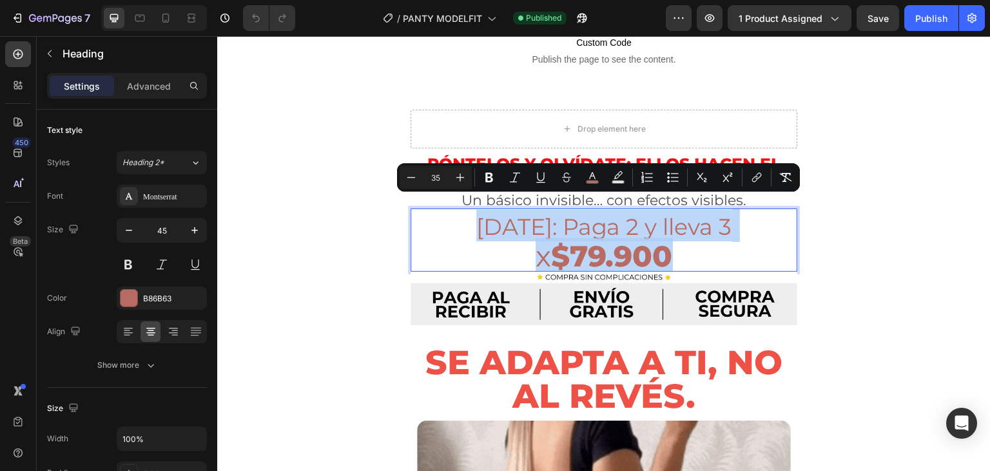
drag, startPoint x: 623, startPoint y: 248, endPoint x: 475, endPoint y: 210, distance: 152.5
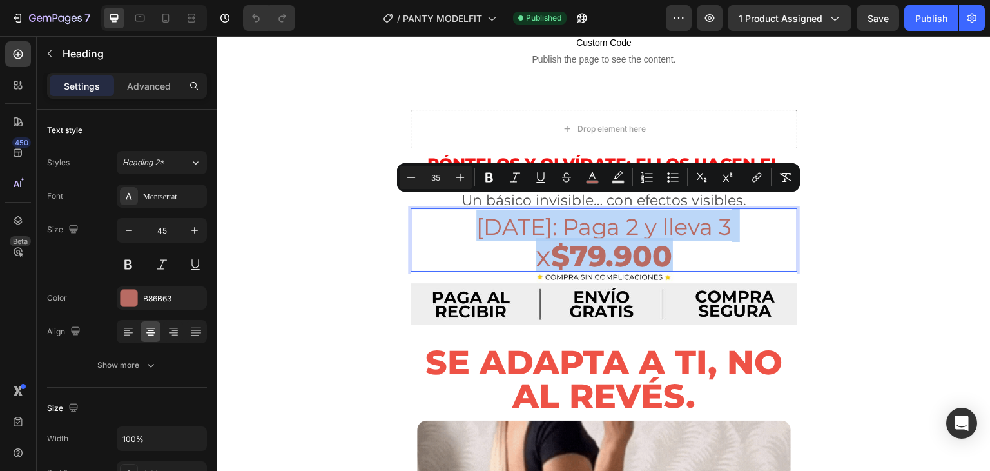
click at [475, 210] on p "HOY: Paga 2 y lleva 3 x $79.900" at bounding box center [604, 240] width 384 height 61
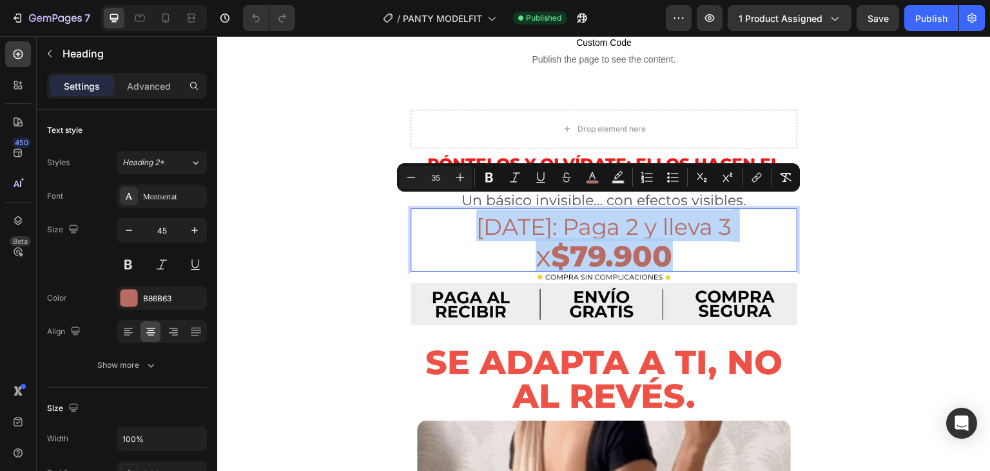
copy p "HOY: Paga 2 y lleva 3 x $79.900"
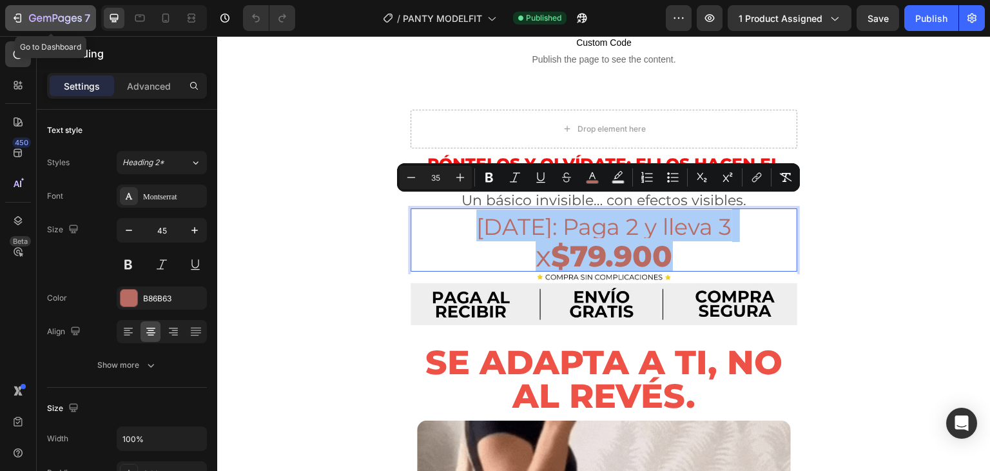
click at [41, 17] on icon "button" at bounding box center [40, 18] width 6 height 6
